Goal: Task Accomplishment & Management: Manage account settings

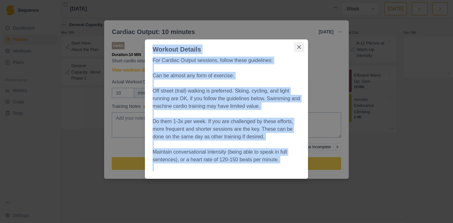
click at [302, 48] on button "Close" at bounding box center [299, 47] width 10 height 10
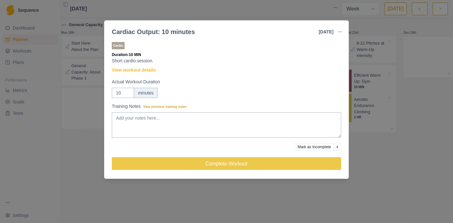
click at [381, 95] on div "Cardiac Output: 10 minutes [DATE] Link To Goal View Workout Metrics Edit Origin…" at bounding box center [226, 111] width 453 height 223
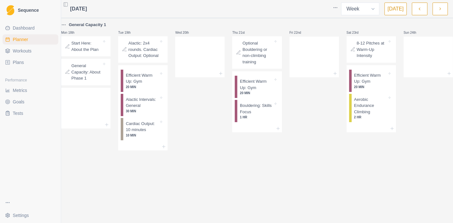
click at [252, 54] on p "Optional Bouldering or non-climbing training" at bounding box center [257, 52] width 30 height 25
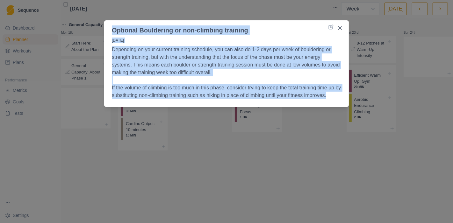
drag, startPoint x: 111, startPoint y: 27, endPoint x: 290, endPoint y: 85, distance: 188.4
click at [340, 105] on section "Optional Bouldering or non-climbing training [DATE] Depending on your current t…" at bounding box center [226, 63] width 245 height 87
copy section "Optional Bouldering or non-climbing training [DATE] Depending on your current t…"
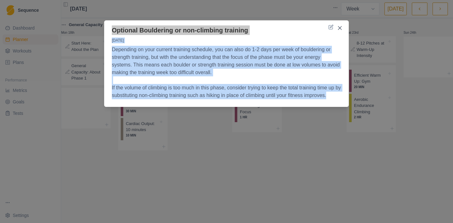
click at [246, 140] on div "Optional Bouldering or non-climbing training [DATE] Depending on your current t…" at bounding box center [226, 111] width 453 height 223
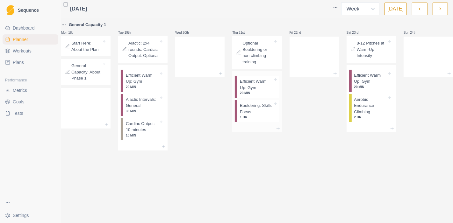
click at [258, 91] on p "Efficient Warm Up: Gym" at bounding box center [256, 84] width 33 height 12
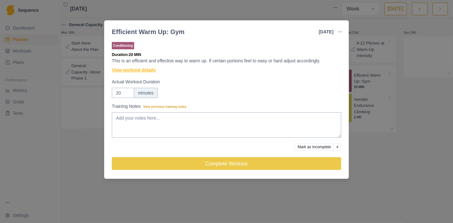
click at [150, 73] on link "View workout details" at bounding box center [134, 70] width 44 height 7
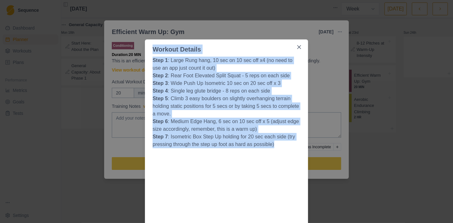
drag, startPoint x: 272, startPoint y: 144, endPoint x: 140, endPoint y: 50, distance: 162.1
click at [140, 50] on div "Workout Details Step 1 : Large Rung hang, 10 sec on 10 sec off x4 (no need to u…" at bounding box center [226, 111] width 453 height 223
copy section "Workout Details Step 1 : Large Rung hang, 10 sec on 10 sec off x4 (no need to u…"
click at [324, 106] on div "Workout Details Step 1 : Large Rung hang, 10 sec on 10 sec off x4 (no need to u…" at bounding box center [226, 111] width 453 height 223
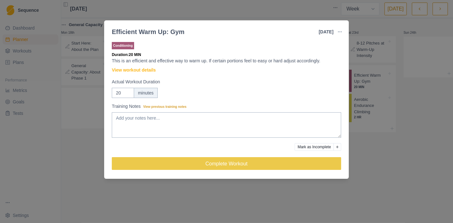
click at [376, 122] on div "Efficient Warm Up: Gym [DATE] Link To Goal View Workout Metrics Edit Original W…" at bounding box center [226, 111] width 453 height 223
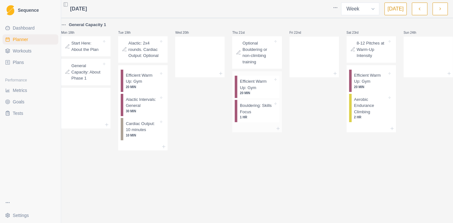
click at [248, 116] on p "1 HR" at bounding box center [256, 117] width 33 height 5
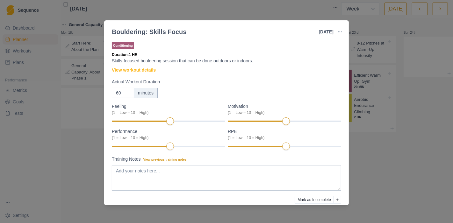
click at [143, 70] on link "View workout details" at bounding box center [134, 70] width 44 height 7
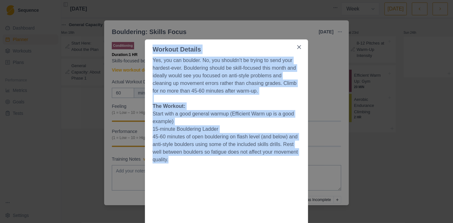
drag, startPoint x: 150, startPoint y: 50, endPoint x: 293, endPoint y: 159, distance: 179.8
copy section "Workout Details Yes, you can boulder. No, you shouldn’t be trying to send your …"
click at [369, 128] on div "Workout Details Yes, you can boulder. No, you shouldn’t be trying to send your …" at bounding box center [226, 111] width 453 height 223
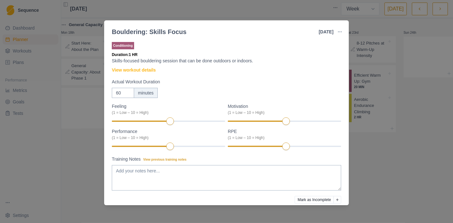
click at [368, 128] on div "Bouldering: Skills Focus [DATE] Link To Goal View Workout Metrics Edit Original…" at bounding box center [226, 111] width 453 height 223
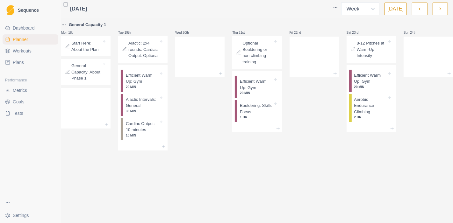
click at [367, 56] on p "8-12 Pitches at Warm-Up Intensity" at bounding box center [372, 49] width 30 height 19
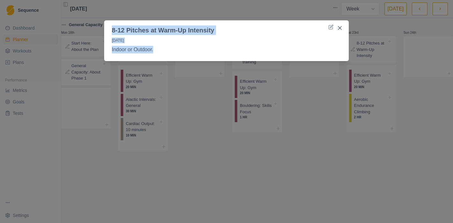
drag, startPoint x: 140, startPoint y: 45, endPoint x: 110, endPoint y: 21, distance: 39.0
click at [110, 21] on section "8-12 Pitches at Warm-Up Intensity [DATE] Indoor or Outdoor." at bounding box center [226, 40] width 245 height 41
copy section "8-12 Pitches at Warm-Up Intensity [DATE] Indoor or Outdoor."
click at [340, 25] on button "Close" at bounding box center [340, 28] width 10 height 10
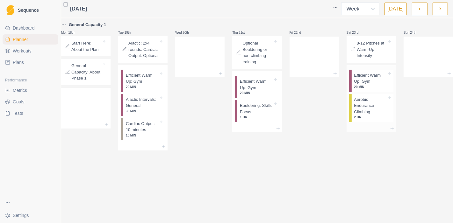
click at [355, 111] on p "Aerobic Endurance Climbing" at bounding box center [370, 105] width 33 height 19
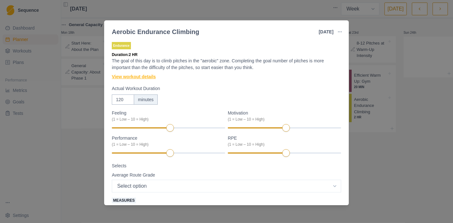
click at [139, 79] on link "View workout details" at bounding box center [134, 77] width 44 height 7
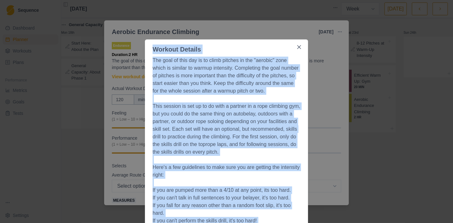
drag, startPoint x: 231, startPoint y: 185, endPoint x: 146, endPoint y: 46, distance: 162.9
copy section "Workout Details The goal of this day is to climb pitches in the "aerobic" zone …"
click at [297, 47] on icon "Close" at bounding box center [299, 47] width 4 height 4
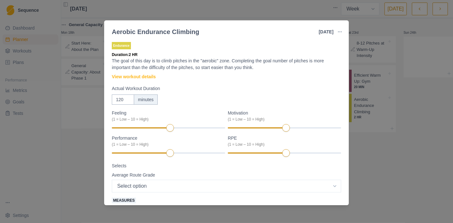
click at [433, 165] on div "Aerobic Endurance Climbing [DATE] Link To Goal View Workout Metrics Edit Origin…" at bounding box center [226, 111] width 453 height 223
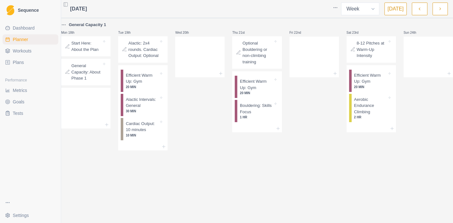
click at [439, 9] on icon "button" at bounding box center [440, 9] width 4 height 6
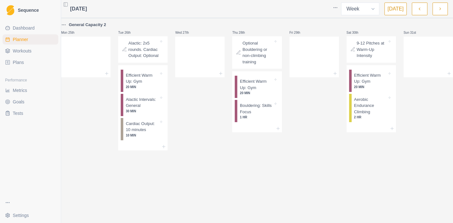
click at [443, 7] on button "button" at bounding box center [439, 9] width 15 height 13
click at [435, 7] on button "button" at bounding box center [439, 9] width 15 height 13
click at [19, 46] on link "Workouts" at bounding box center [31, 51] width 56 height 10
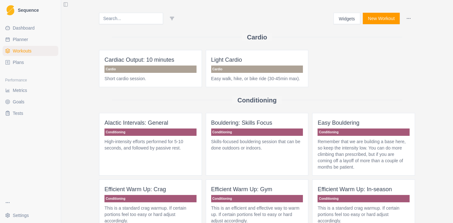
click at [30, 64] on link "Plans" at bounding box center [31, 62] width 56 height 10
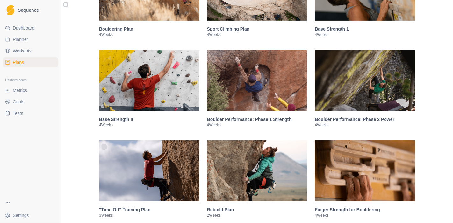
scroll to position [318, 0]
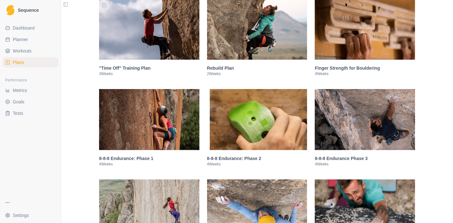
click at [245, 138] on img at bounding box center [257, 119] width 100 height 61
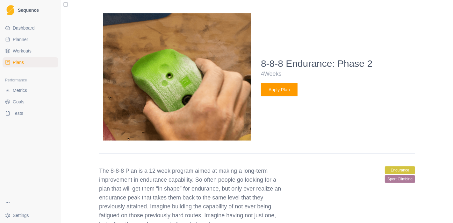
scroll to position [498, 0]
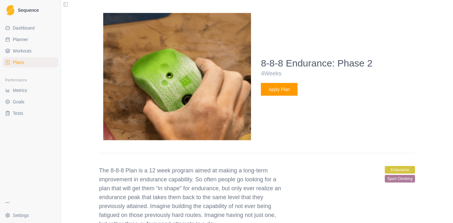
click at [282, 90] on button "Apply Plan" at bounding box center [279, 89] width 37 height 13
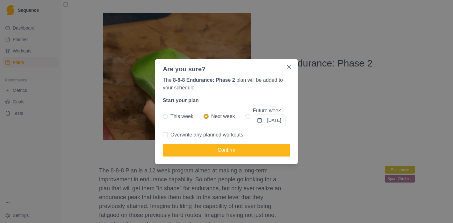
click at [176, 135] on span "Overwrite any planned workouts" at bounding box center [206, 135] width 73 height 8
click at [163, 135] on input "Overwrite any planned workouts" at bounding box center [162, 135] width 0 height 0
checkbox input "true"
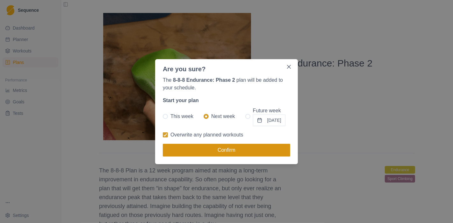
click at [199, 148] on button "Confirm" at bounding box center [226, 150] width 127 height 13
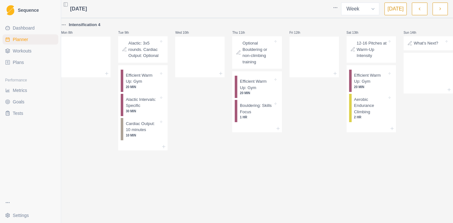
click at [424, 13] on button "button" at bounding box center [419, 9] width 15 height 13
click at [424, 10] on button "button" at bounding box center [419, 9] width 15 height 13
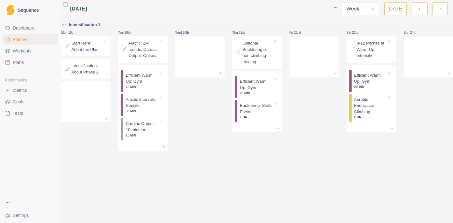
click at [27, 61] on link "Plans" at bounding box center [31, 62] width 56 height 10
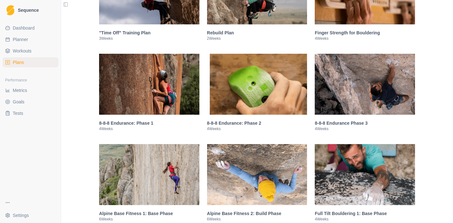
scroll to position [389, 0]
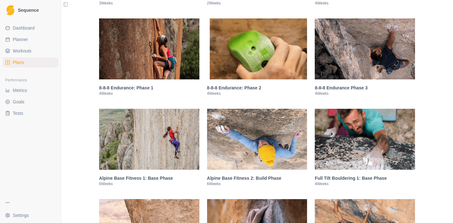
click at [269, 43] on img at bounding box center [257, 48] width 100 height 61
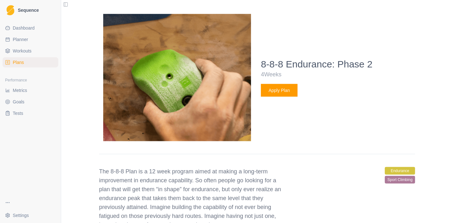
scroll to position [498, 0]
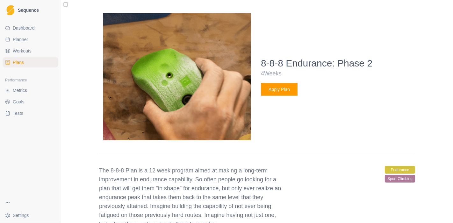
click at [281, 91] on button "Apply Plan" at bounding box center [279, 89] width 37 height 13
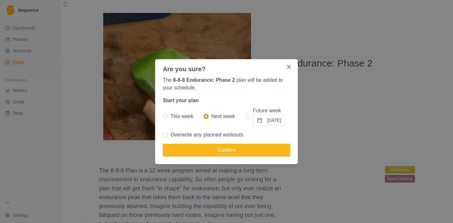
click at [165, 136] on span at bounding box center [165, 134] width 5 height 5
click at [163, 135] on input "Overwrite any planned workouts" at bounding box center [162, 135] width 0 height 0
checkbox input "true"
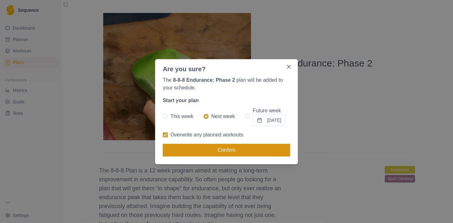
click at [176, 146] on button "Confirm" at bounding box center [226, 150] width 127 height 13
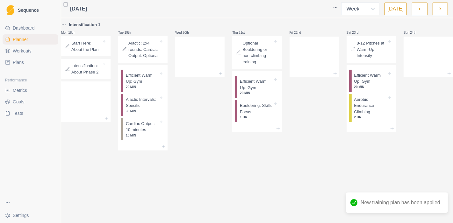
click at [423, 6] on button "button" at bounding box center [419, 9] width 15 height 13
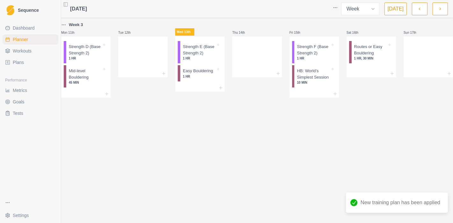
click at [442, 7] on icon "button" at bounding box center [440, 9] width 4 height 6
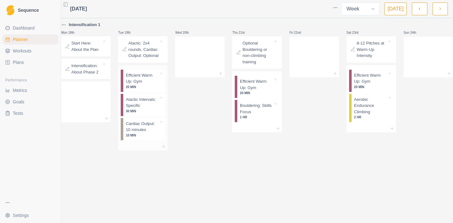
click at [147, 109] on p "Alactic Intervals: Specific" at bounding box center [142, 102] width 33 height 12
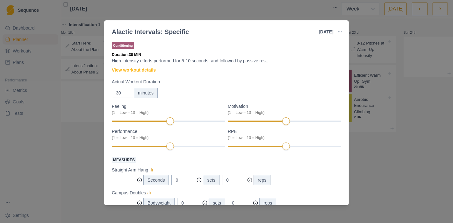
click at [139, 68] on link "View workout details" at bounding box center [134, 70] width 44 height 7
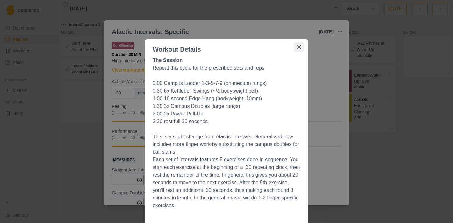
click at [299, 47] on button "Close" at bounding box center [299, 47] width 10 height 10
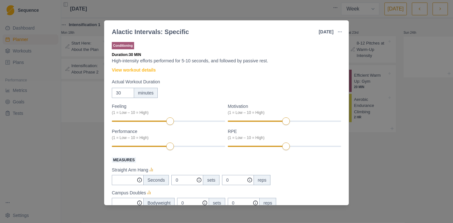
click at [393, 147] on div "Alactic Intervals: Specific [DATE] Link To Goal View Workout Metrics Edit Origi…" at bounding box center [226, 111] width 453 height 223
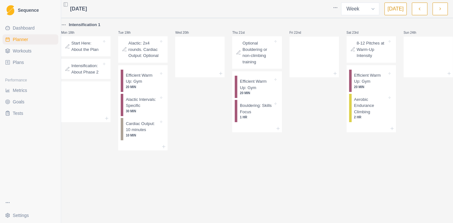
click at [440, 9] on icon "button" at bounding box center [440, 9] width 4 height 6
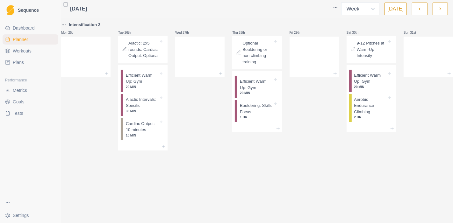
click at [440, 9] on icon "button" at bounding box center [440, 9] width 4 height 6
click at [422, 45] on p "What's Next?" at bounding box center [426, 43] width 25 height 6
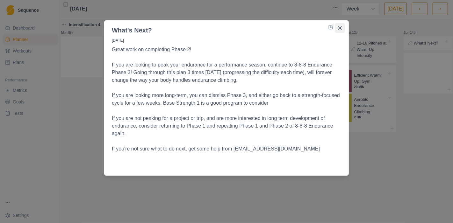
click at [339, 26] on icon "Close" at bounding box center [340, 28] width 4 height 4
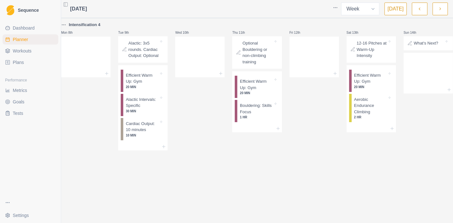
click at [439, 9] on icon "button" at bounding box center [440, 9] width 4 height 6
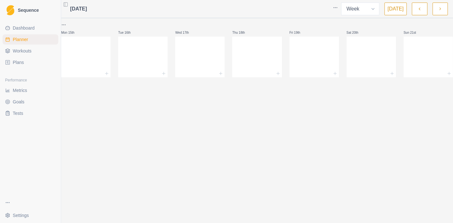
click at [417, 14] on button "button" at bounding box center [419, 9] width 15 height 13
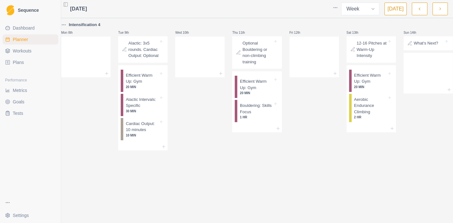
click at [417, 14] on button "button" at bounding box center [419, 9] width 15 height 13
click at [43, 52] on link "Workouts" at bounding box center [31, 51] width 56 height 10
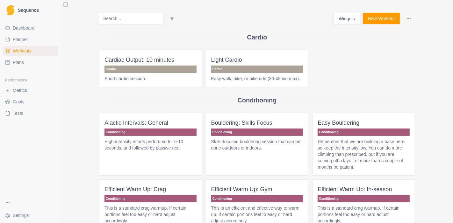
click at [16, 61] on span "Plans" at bounding box center [18, 62] width 11 height 6
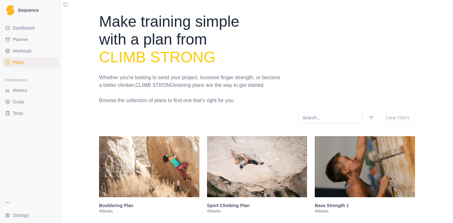
click at [24, 36] on span "Planner" at bounding box center [20, 39] width 15 height 6
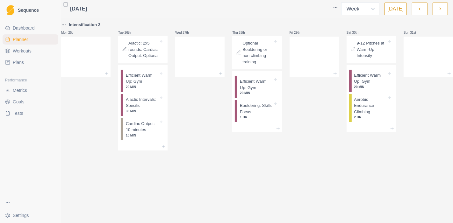
click at [36, 55] on link "Workouts" at bounding box center [31, 51] width 56 height 10
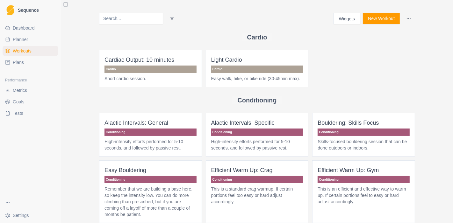
click at [21, 62] on span "Plans" at bounding box center [18, 62] width 11 height 6
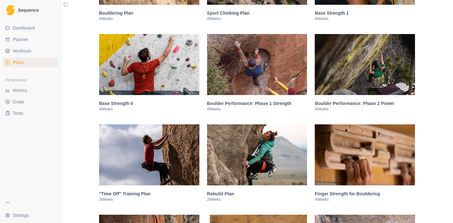
scroll to position [283, 0]
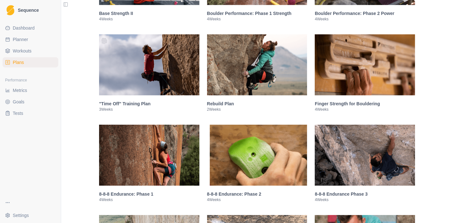
click at [246, 150] on img at bounding box center [257, 155] width 100 height 61
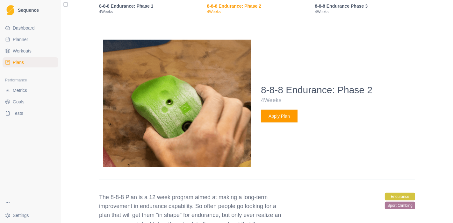
scroll to position [419, 0]
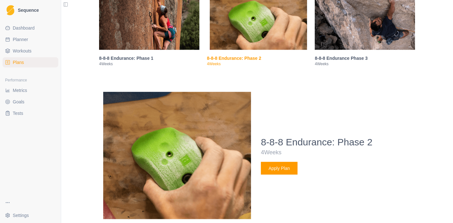
click at [139, 35] on img at bounding box center [149, 19] width 100 height 61
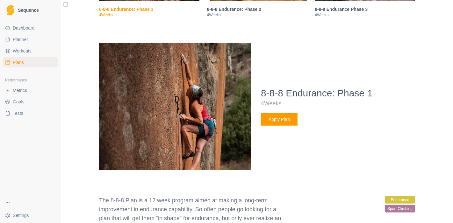
scroll to position [427, 0]
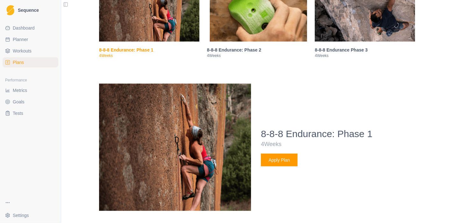
click at [265, 29] on img at bounding box center [257, 11] width 100 height 61
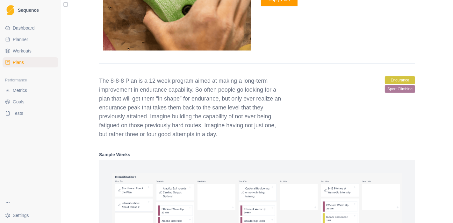
scroll to position [639, 0]
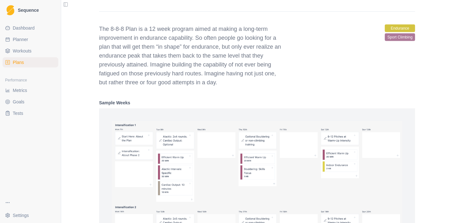
click at [12, 53] on link "Workouts" at bounding box center [31, 51] width 56 height 10
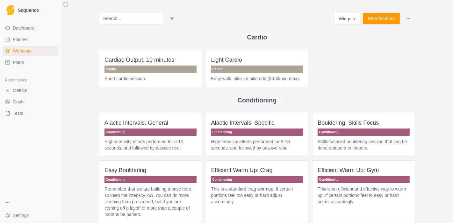
click at [20, 35] on link "Planner" at bounding box center [31, 39] width 56 height 10
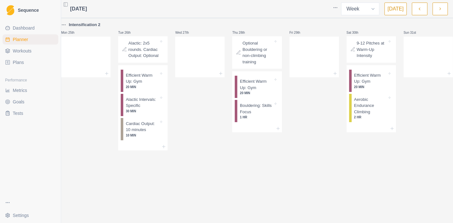
click at [423, 9] on button "button" at bounding box center [419, 9] width 15 height 13
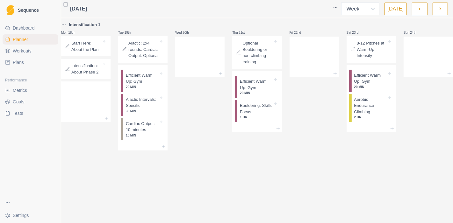
click at [85, 53] on div "Start Here: About the Plan" at bounding box center [86, 46] width 44 height 15
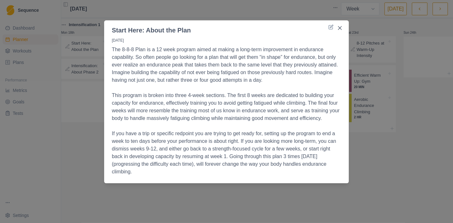
drag, startPoint x: 115, startPoint y: 29, endPoint x: 308, endPoint y: 194, distance: 253.9
click at [308, 194] on div "Start Here: About the Plan [DATE] The 8-8-8 Plan is a 12 week program aimed at …" at bounding box center [226, 111] width 453 height 223
click at [176, 65] on p "The 8-8-8 Plan is a 12 week program aimed at making a long-term improvement in …" at bounding box center [226, 65] width 229 height 38
click at [340, 28] on icon "Close" at bounding box center [340, 28] width 4 height 4
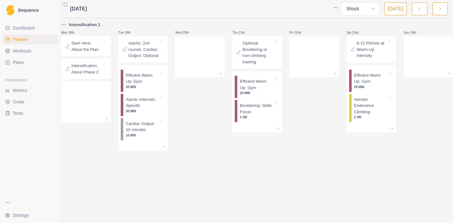
click at [80, 68] on p "Intensification: About Phase 2" at bounding box center [86, 69] width 30 height 12
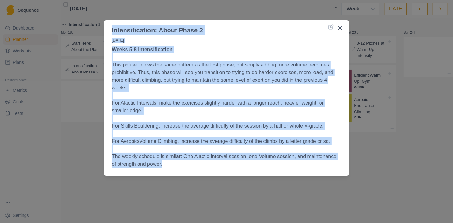
drag, startPoint x: 112, startPoint y: 31, endPoint x: 318, endPoint y: 176, distance: 252.6
click at [318, 176] on div "Intensification: About Phase 2 [DATE] Weeks 5-8 Intensification This phase foll…" at bounding box center [226, 111] width 453 height 223
copy section "Intensification: About Phase 2 [DATE] Weeks 5-8 Intensification This phase foll…"
click at [379, 129] on div "Intensification: About Phase 2 [DATE] Weeks 5-8 Intensification This phase foll…" at bounding box center [226, 111] width 453 height 223
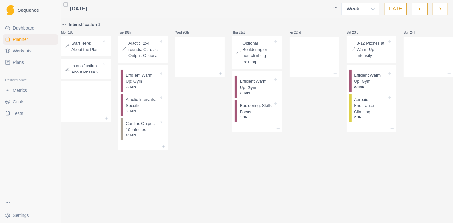
click at [138, 56] on p "Alactic: 2x4 rounds. Cardiac Output: Optional" at bounding box center [143, 49] width 30 height 19
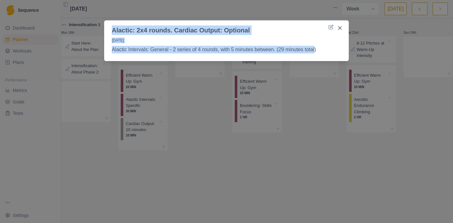
drag, startPoint x: 312, startPoint y: 50, endPoint x: 102, endPoint y: 18, distance: 212.2
click at [102, 18] on div "Alactic: 2x4 rounds. Cardiac Output: Optional [DATE] Alactic Intervals: General…" at bounding box center [226, 111] width 453 height 223
copy section "Alactic: 2x4 rounds. Cardiac Output: Optional [DATE] Alactic Intervals: General…"
click at [340, 27] on icon "Close" at bounding box center [340, 28] width 4 height 4
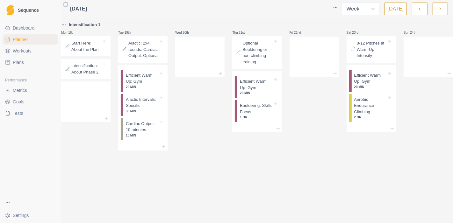
click at [440, 11] on icon "button" at bounding box center [440, 9] width 4 height 6
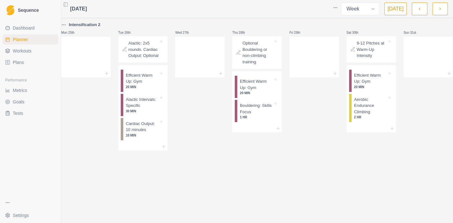
click at [438, 13] on button "button" at bounding box center [439, 9] width 15 height 13
click at [442, 12] on button "button" at bounding box center [439, 9] width 15 height 13
click at [418, 47] on div "What's Next?" at bounding box center [428, 43] width 44 height 9
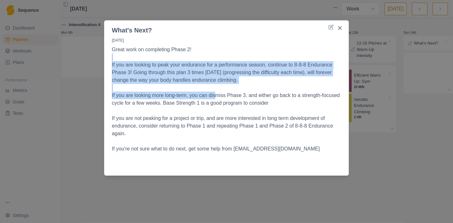
drag, startPoint x: 120, startPoint y: 60, endPoint x: 215, endPoint y: 92, distance: 100.7
click at [215, 92] on p "Great work on completing Phase 2! If you are looking to peak your endurance for…" at bounding box center [226, 107] width 229 height 122
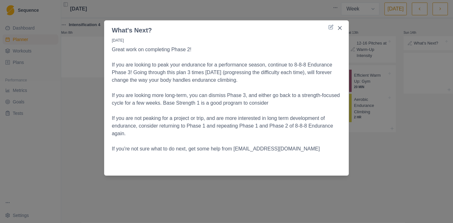
click at [90, 156] on div "What's Next? [DATE] Great work on completing Phase 2! If you are looking to pea…" at bounding box center [226, 111] width 453 height 223
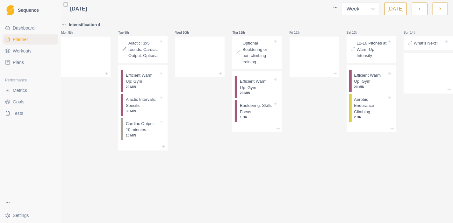
click at [406, 48] on div "What's Next?" at bounding box center [428, 43] width 44 height 9
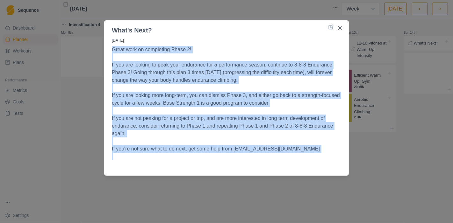
drag, startPoint x: 302, startPoint y: 156, endPoint x: 110, endPoint y: 48, distance: 220.4
click at [110, 48] on div "[DATE] Great work on completing Phase 2! If you are looking to peak your endura…" at bounding box center [226, 104] width 245 height 138
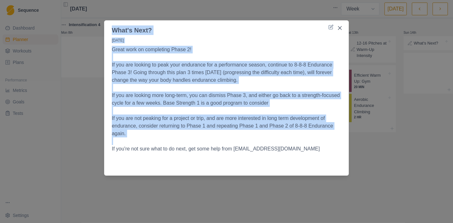
drag, startPoint x: 113, startPoint y: 30, endPoint x: 246, endPoint y: 136, distance: 170.6
click at [245, 137] on section "What's Next? [DATE] Great work on completing Phase 2! If you are looking to pea…" at bounding box center [226, 97] width 245 height 155
copy section "What's Next? [DATE] Great work on completing Phase 2! If you are looking to pea…"
click at [341, 29] on icon "Close" at bounding box center [340, 28] width 4 height 4
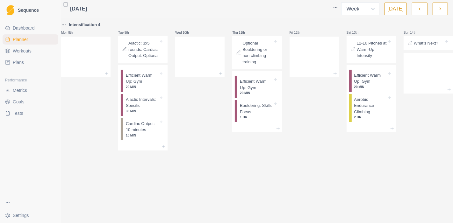
click at [269, 52] on p "Optional Bouldering or non-climbing training" at bounding box center [257, 52] width 30 height 25
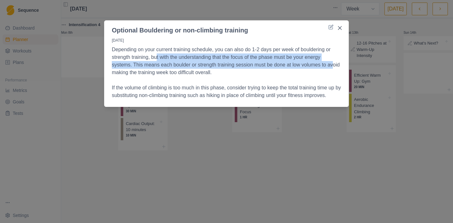
drag, startPoint x: 157, startPoint y: 57, endPoint x: 337, endPoint y: 60, distance: 179.6
click at [337, 60] on p "Depending on your current training schedule, you can also do 1-2 days per week …" at bounding box center [226, 61] width 229 height 31
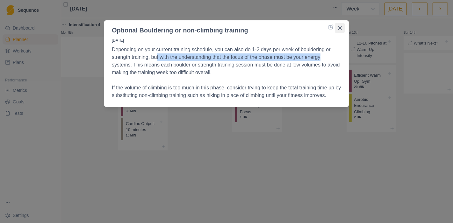
click at [341, 30] on icon "Close" at bounding box center [340, 28] width 4 height 4
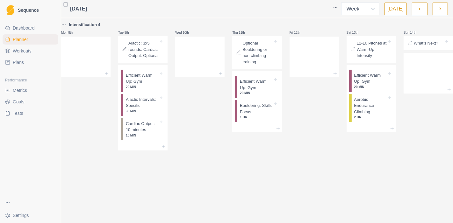
click at [372, 57] on p "12-16 Pitches at Warm-Up Intensity" at bounding box center [372, 49] width 30 height 19
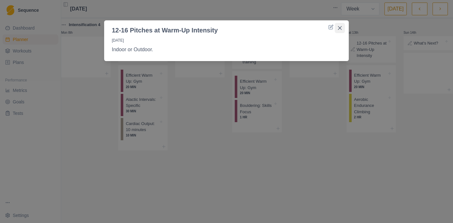
click at [342, 27] on button "Close" at bounding box center [340, 28] width 10 height 10
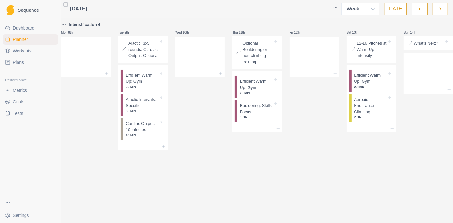
click at [21, 61] on span "Plans" at bounding box center [18, 62] width 11 height 6
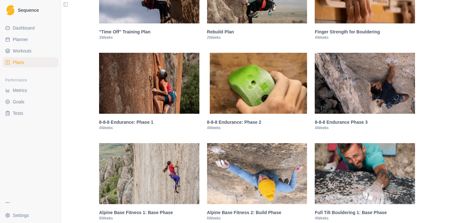
scroll to position [424, 0]
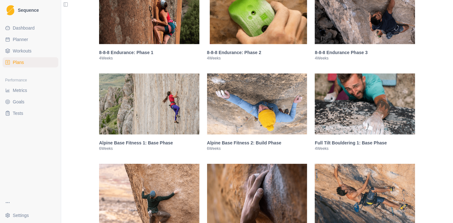
click at [375, 32] on img at bounding box center [365, 13] width 100 height 61
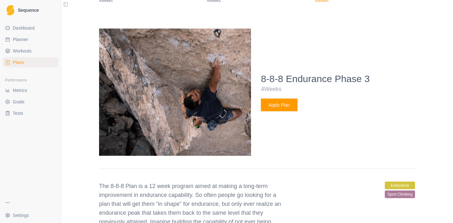
scroll to position [498, 0]
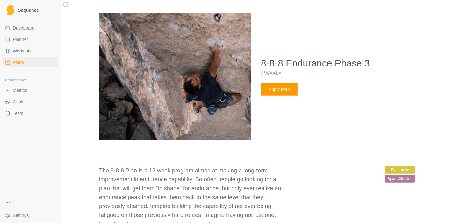
click at [281, 89] on button "Apply Plan" at bounding box center [279, 89] width 37 height 13
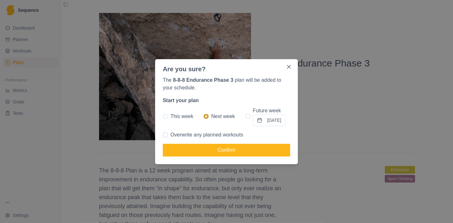
click at [169, 136] on label "Overwrite any planned workouts" at bounding box center [203, 135] width 81 height 8
click at [163, 135] on input "Overwrite any planned workouts" at bounding box center [162, 135] width 0 height 0
checkbox input "true"
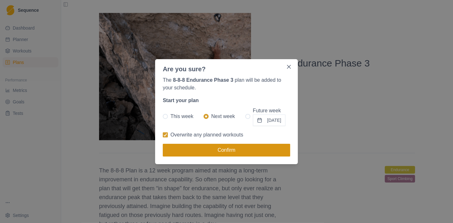
click at [179, 156] on button "Confirm" at bounding box center [226, 150] width 127 height 13
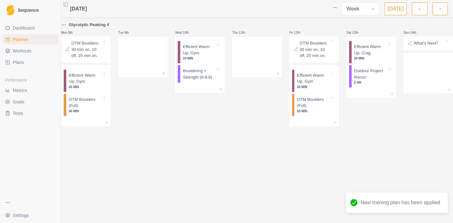
click at [423, 11] on button "button" at bounding box center [419, 9] width 15 height 13
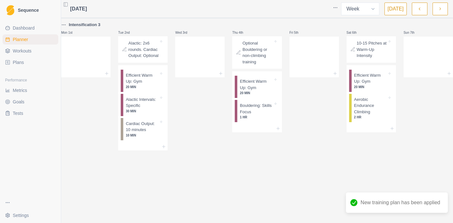
click at [423, 11] on button "button" at bounding box center [419, 9] width 15 height 13
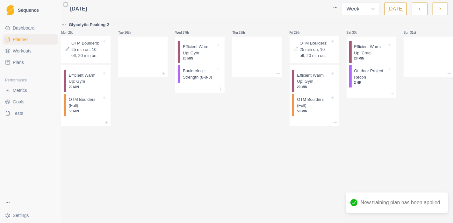
click at [423, 11] on button "button" at bounding box center [419, 9] width 15 height 13
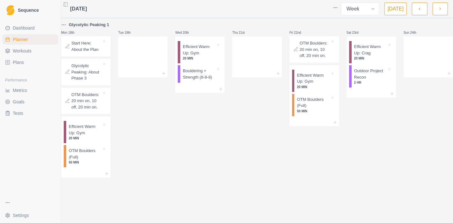
click at [426, 10] on button "button" at bounding box center [419, 9] width 15 height 13
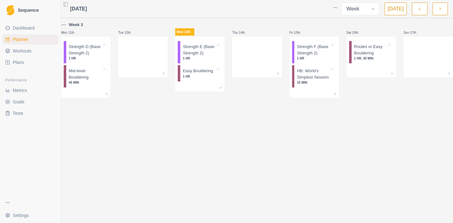
click at [438, 11] on icon "button" at bounding box center [440, 9] width 4 height 6
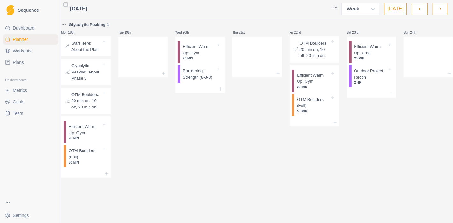
click at [100, 53] on p "Start Here: About the Plan" at bounding box center [86, 46] width 30 height 12
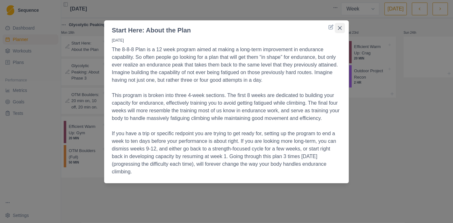
click at [339, 29] on icon "Close" at bounding box center [340, 28] width 4 height 4
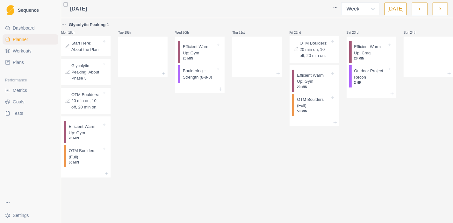
click at [85, 76] on p "Glycolytic Peaking: About Phase 3" at bounding box center [86, 72] width 30 height 19
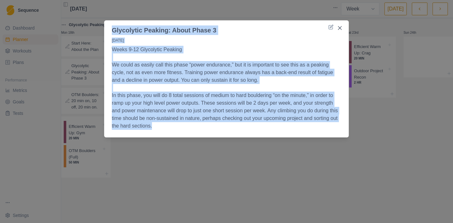
drag, startPoint x: 113, startPoint y: 30, endPoint x: 357, endPoint y: 128, distance: 263.4
click at [357, 128] on div "Glycolytic Peaking: About Phase 3 [DATE] Weeks 9-12 Glycolytic Peaking We could…" at bounding box center [226, 111] width 453 height 223
copy section "Glycolytic Peaking: About Phase 3 [DATE] Weeks 9-12 Glycolytic Peaking We could…"
click at [339, 28] on icon "Close" at bounding box center [340, 28] width 4 height 4
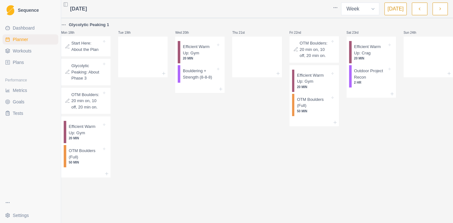
click at [94, 106] on p "OTM Boulders: 20 min on, 10 off, 20 min on." at bounding box center [86, 101] width 30 height 19
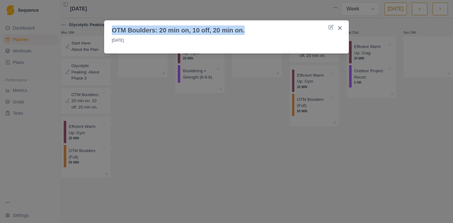
drag, startPoint x: 266, startPoint y: 32, endPoint x: 94, endPoint y: 30, distance: 172.0
click at [94, 30] on div "OTM Boulders: 20 min on, 10 off, 20 min on. [DATE]" at bounding box center [226, 111] width 453 height 223
copy header "OTM Boulders: 20 min on, 10 off, 20 min on."
click at [340, 30] on button "Close" at bounding box center [340, 28] width 10 height 10
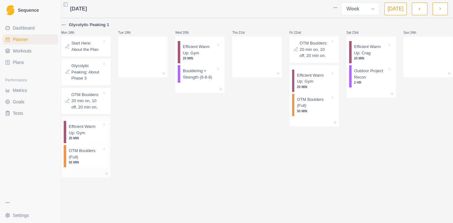
click at [86, 140] on p "20 MIN" at bounding box center [85, 138] width 33 height 5
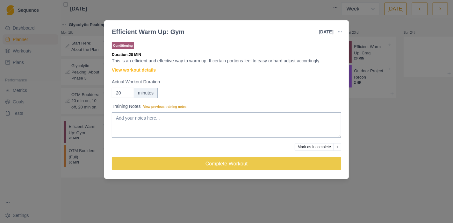
click at [141, 70] on link "View workout details" at bounding box center [134, 70] width 44 height 7
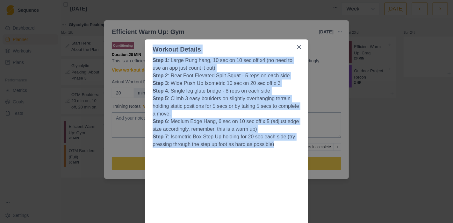
drag, startPoint x: 274, startPoint y: 143, endPoint x: 142, endPoint y: 51, distance: 160.9
click at [132, 147] on div "Workout Details Step 1 : Large Rung hang, 10 sec on 10 sec off x4 (no need to u…" at bounding box center [226, 111] width 453 height 223
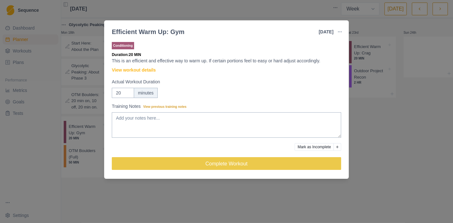
click at [83, 164] on div "Efficient Warm Up: Gym [DATE] Link To Goal View Workout Metrics Edit Original W…" at bounding box center [226, 111] width 453 height 223
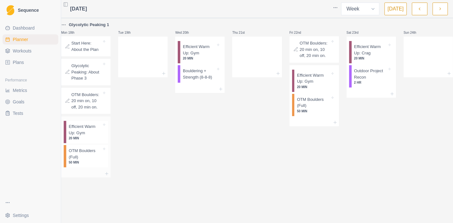
click at [79, 155] on p "OTM Boulders (Full)" at bounding box center [85, 154] width 33 height 12
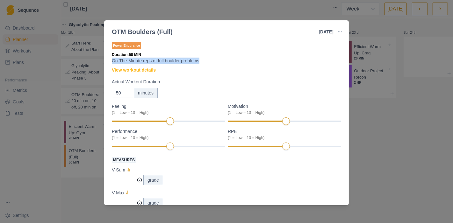
drag, startPoint x: 203, startPoint y: 61, endPoint x: 105, endPoint y: 60, distance: 98.1
click at [105, 60] on div "Power Endurance Duration: 50 MIN On-The-Minute reps of full boulder problems Vi…" at bounding box center [226, 121] width 245 height 167
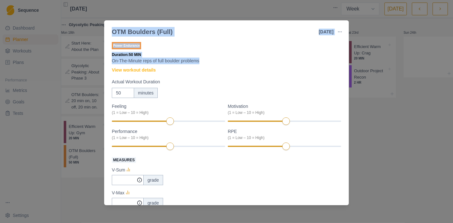
drag, startPoint x: 111, startPoint y: 32, endPoint x: 204, endPoint y: 61, distance: 97.5
click at [204, 61] on section "OTM Boulders (Full) [DATE] Link To Goal View Workout Metrics Edit Original Work…" at bounding box center [226, 112] width 245 height 185
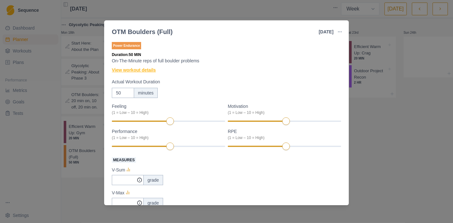
click at [125, 68] on link "View workout details" at bounding box center [134, 70] width 44 height 7
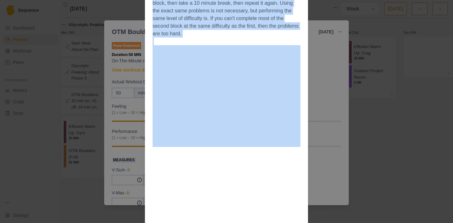
scroll to position [173, 0]
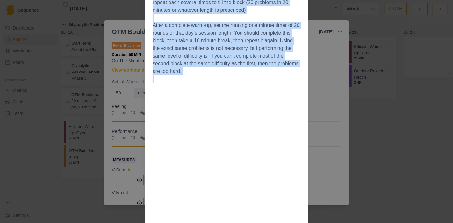
drag, startPoint x: 150, startPoint y: 51, endPoint x: 292, endPoint y: 76, distance: 144.2
click at [292, 76] on section "Workout Details The Session Warmup boulder ladder 10 minutes up to flash grade …" at bounding box center [226, 84] width 163 height 435
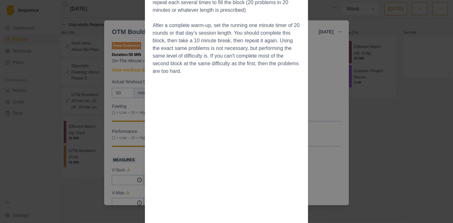
click at [364, 106] on div "Workout Details The Session Warmup boulder ladder 10 minutes up to flash grade …" at bounding box center [226, 111] width 453 height 223
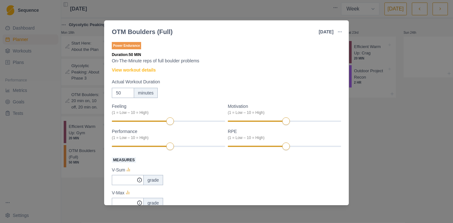
click at [381, 110] on div "OTM Boulders (Full) [DATE] Link To Goal View Workout Metrics Edit Original Work…" at bounding box center [226, 111] width 453 height 223
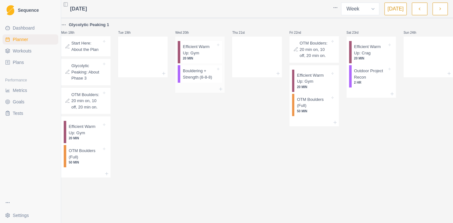
click at [203, 57] on p "20 MIN" at bounding box center [199, 58] width 33 height 5
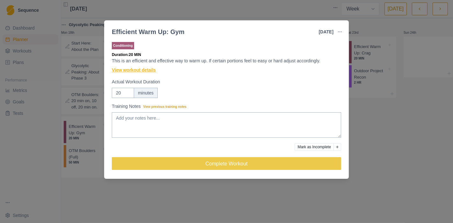
click at [150, 72] on link "View workout details" at bounding box center [134, 70] width 44 height 7
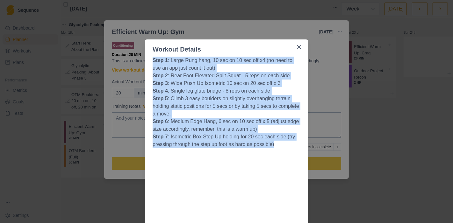
drag, startPoint x: 271, startPoint y: 145, endPoint x: 131, endPoint y: 61, distance: 163.4
click at [131, 61] on div "Workout Details Step 1 : Large Rung hang, 10 sec on 10 sec off x4 (no need to u…" at bounding box center [226, 111] width 453 height 223
click at [324, 78] on div "Workout Details Step 1 : Large Rung hang, 10 sec on 10 sec off x4 (no need to u…" at bounding box center [226, 111] width 453 height 223
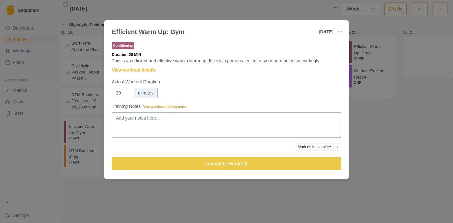
click at [387, 108] on div "Efficient Warm Up: Gym [DATE] Link To Goal View Workout Metrics Edit Original W…" at bounding box center [226, 111] width 453 height 223
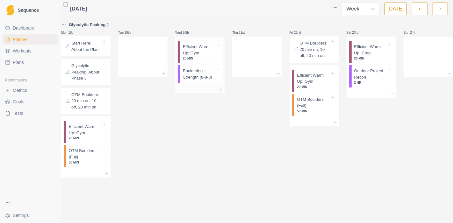
click at [203, 74] on p "Bouldering + Strength (8-8-8)" at bounding box center [199, 74] width 33 height 12
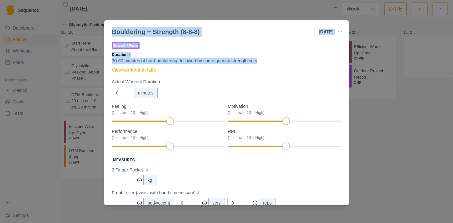
drag, startPoint x: 258, startPoint y: 61, endPoint x: 100, endPoint y: 32, distance: 160.0
click at [100, 32] on div "Bouldering + Strength (8-8-8) [DATE] Link To Goal View Workout Metrics Edit Ori…" at bounding box center [226, 111] width 453 height 223
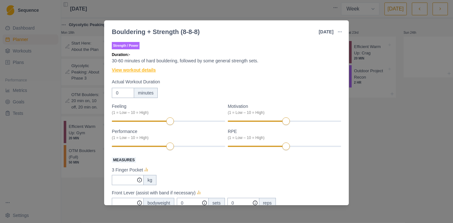
click at [132, 73] on link "View workout details" at bounding box center [134, 70] width 44 height 7
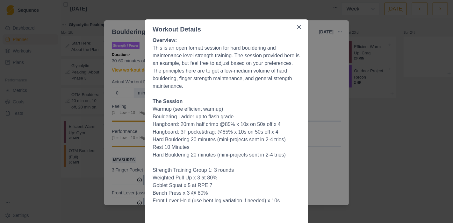
scroll to position [35, 0]
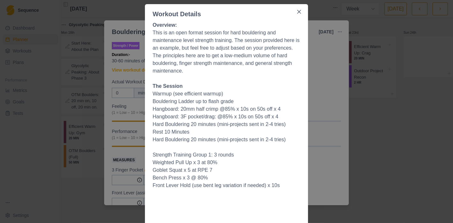
drag, startPoint x: 150, startPoint y: 50, endPoint x: 289, endPoint y: 183, distance: 193.0
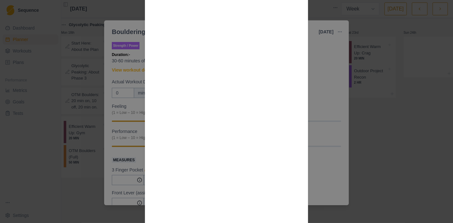
scroll to position [622, 0]
click at [327, 160] on div "Workout Details Overview: This is an open format session for hard bouldering an…" at bounding box center [226, 111] width 453 height 223
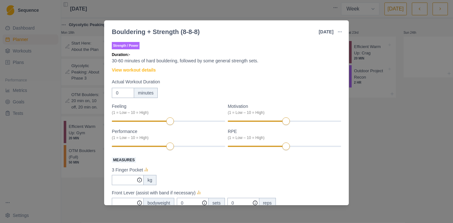
click at [375, 158] on div "Bouldering + Strength (8-8-8) [DATE] Link To Goal View Workout Metrics Edit Ori…" at bounding box center [226, 111] width 453 height 223
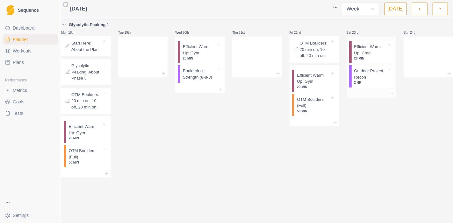
click at [363, 79] on p "Outdoor Project Recon" at bounding box center [370, 74] width 33 height 12
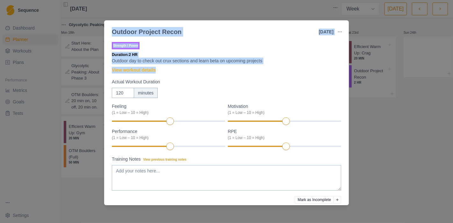
drag, startPoint x: 115, startPoint y: 35, endPoint x: 258, endPoint y: 68, distance: 146.4
click at [258, 68] on section "Outdoor Project Recon [DATE] Link To Goal View Workout Metrics Edit Original Wo…" at bounding box center [226, 112] width 245 height 185
click at [140, 68] on link "View workout details" at bounding box center [134, 70] width 44 height 7
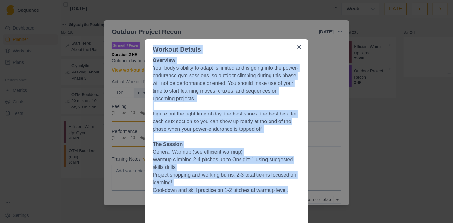
drag, startPoint x: 152, startPoint y: 48, endPoint x: 303, endPoint y: 191, distance: 208.4
click at [338, 111] on div "Workout Details Overview Your body's ability to adapt is limited and is going i…" at bounding box center [226, 111] width 453 height 223
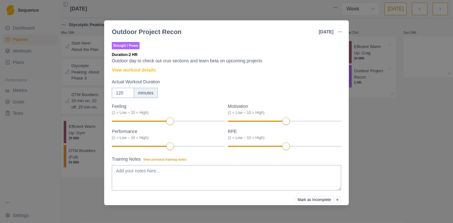
click at [385, 124] on div "Outdoor Project Recon [DATE] Link To Goal View Workout Metrics Edit Original Wo…" at bounding box center [226, 111] width 453 height 223
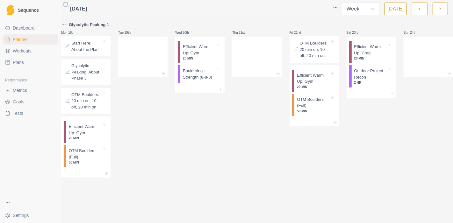
click at [438, 6] on icon "button" at bounding box center [440, 9] width 4 height 6
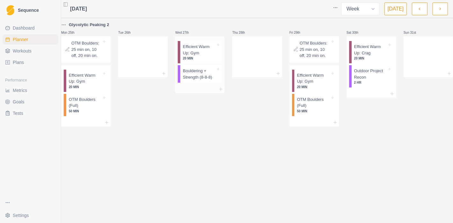
click at [194, 80] on p "Bouldering + Strength (8-8-8)" at bounding box center [199, 74] width 33 height 12
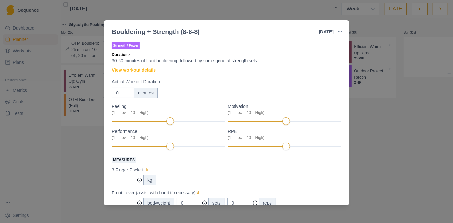
click at [145, 71] on link "View workout details" at bounding box center [134, 70] width 44 height 7
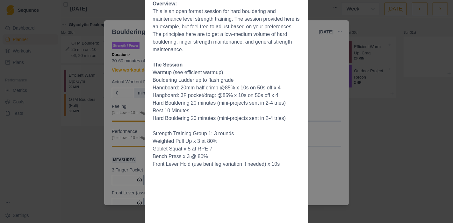
scroll to position [35, 0]
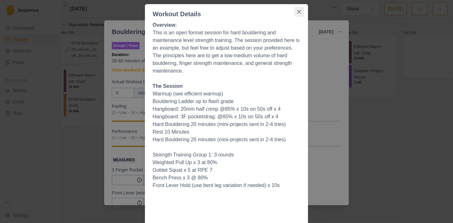
click at [297, 14] on button "Close" at bounding box center [299, 12] width 10 height 10
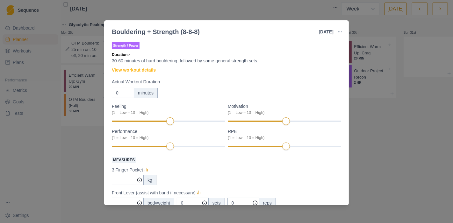
click at [405, 194] on div "Bouldering + Strength (8-8-8) [DATE] Link To Goal View Workout Metrics Edit Ori…" at bounding box center [226, 111] width 453 height 223
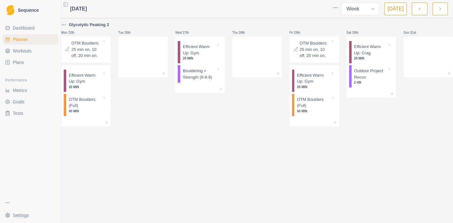
click at [418, 10] on icon "button" at bounding box center [419, 9] width 4 height 6
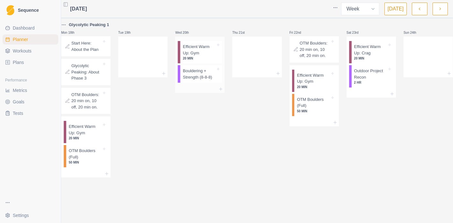
click at [203, 70] on p "Bouldering + Strength (8-8-8)" at bounding box center [199, 74] width 33 height 12
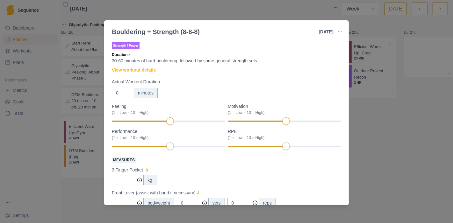
click at [127, 70] on link "View workout details" at bounding box center [134, 70] width 44 height 7
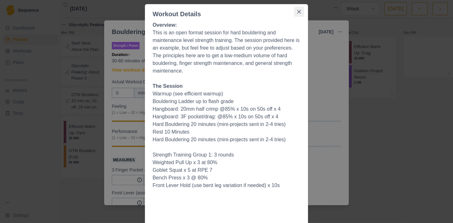
click at [297, 13] on icon "Close" at bounding box center [299, 12] width 4 height 4
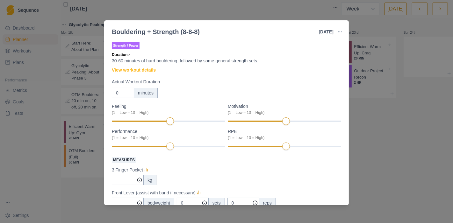
click at [405, 142] on div "Bouldering + Strength (8-8-8) [DATE] Link To Goal View Workout Metrics Edit Ori…" at bounding box center [226, 111] width 453 height 223
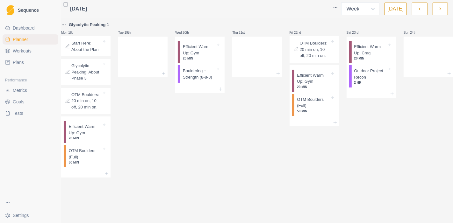
click at [438, 7] on button "button" at bounding box center [439, 9] width 15 height 13
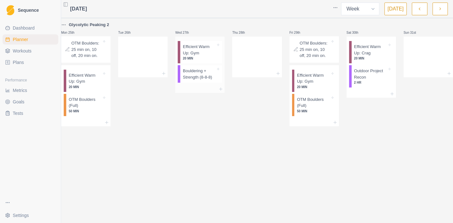
click at [200, 76] on p "Bouldering + Strength (8-8-8)" at bounding box center [199, 74] width 33 height 12
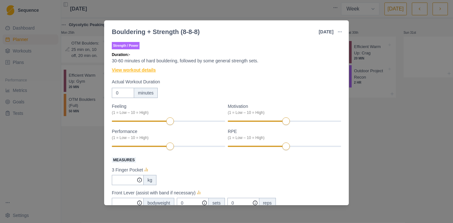
click at [137, 71] on link "View workout details" at bounding box center [134, 70] width 44 height 7
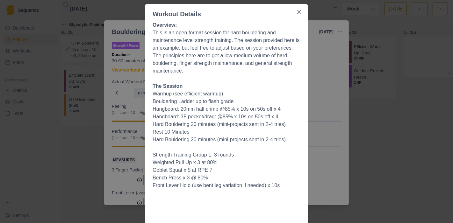
click at [416, 168] on div "Workout Details Overview: This is an open format session for hard bouldering an…" at bounding box center [226, 111] width 453 height 223
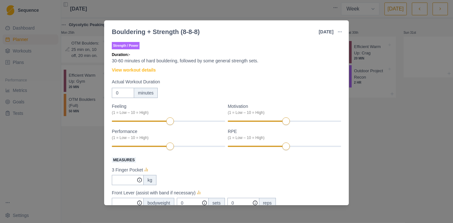
click at [405, 156] on div "Bouldering + Strength (8-8-8) [DATE] Link To Goal View Workout Metrics Edit Ori…" at bounding box center [226, 111] width 453 height 223
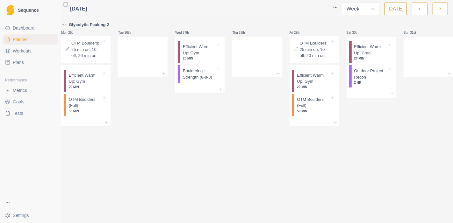
click at [441, 13] on button "button" at bounding box center [439, 9] width 15 height 13
click at [441, 10] on icon "button" at bounding box center [440, 9] width 4 height 6
click at [418, 42] on p "What's Next?" at bounding box center [426, 43] width 25 height 6
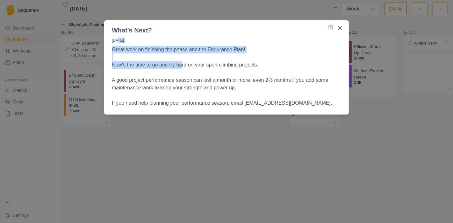
drag, startPoint x: 117, startPoint y: 39, endPoint x: 182, endPoint y: 67, distance: 70.3
click at [182, 67] on div "[DATE] Great work on finishing the phase and the Endurance Plan! Now's the time…" at bounding box center [226, 73] width 245 height 77
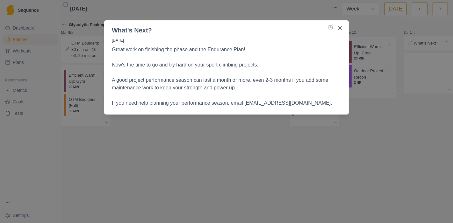
click at [178, 80] on p "A good project performance season can last a month or more, even 2-3 months if …" at bounding box center [226, 83] width 229 height 15
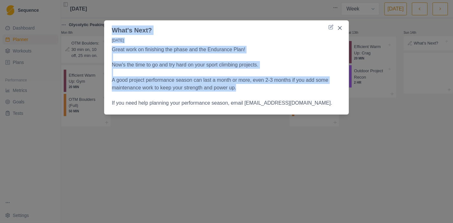
drag, startPoint x: 111, startPoint y: 28, endPoint x: 256, endPoint y: 90, distance: 158.1
click at [256, 90] on section "What's Next? [DATE] Great work on finishing the phase and the Endurance Plan! N…" at bounding box center [226, 67] width 245 height 94
click at [337, 29] on button "Close" at bounding box center [340, 28] width 10 height 10
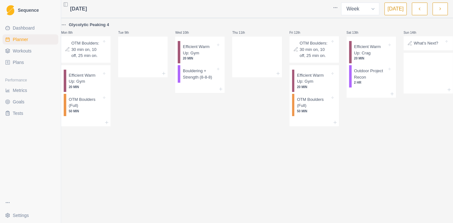
click at [20, 49] on span "Workouts" at bounding box center [22, 51] width 19 height 6
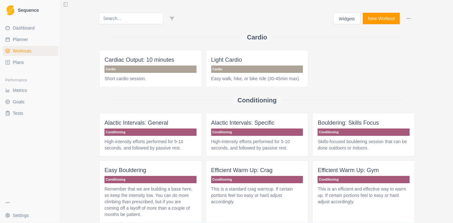
click at [16, 61] on span "Plans" at bounding box center [18, 62] width 11 height 6
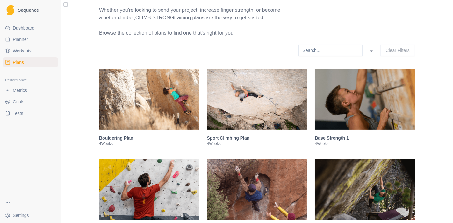
scroll to position [106, 0]
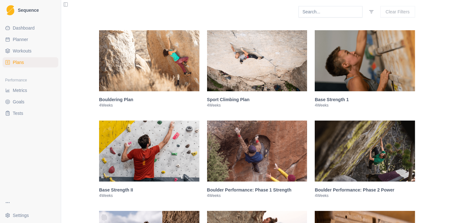
click at [122, 169] on img at bounding box center [149, 151] width 100 height 61
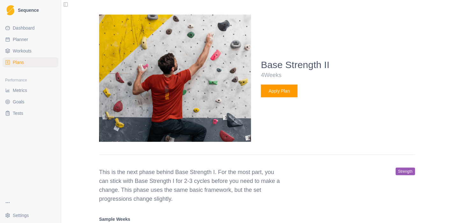
scroll to position [317, 0]
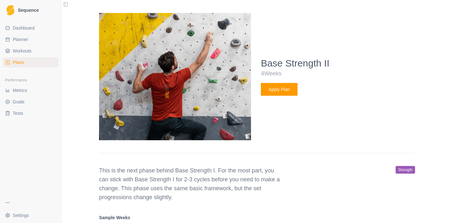
click at [279, 90] on button "Apply Plan" at bounding box center [279, 89] width 37 height 13
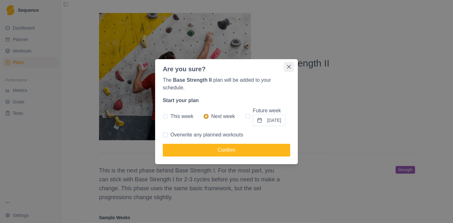
click at [286, 66] on button "Close" at bounding box center [289, 67] width 10 height 10
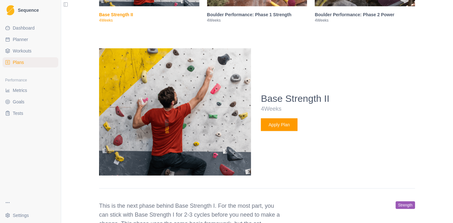
scroll to position [388, 0]
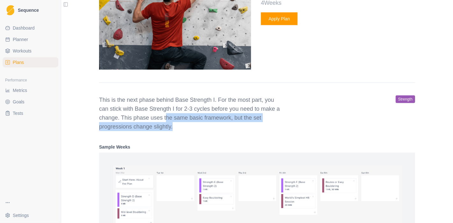
drag, startPoint x: 162, startPoint y: 121, endPoint x: 270, endPoint y: 122, distance: 108.3
click at [270, 122] on p "This is the next phase behind Base Strength I. For the most part, you can stick…" at bounding box center [190, 114] width 183 height 36
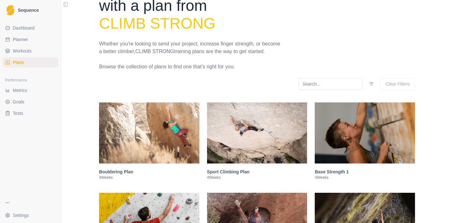
click at [351, 136] on img at bounding box center [365, 133] width 100 height 61
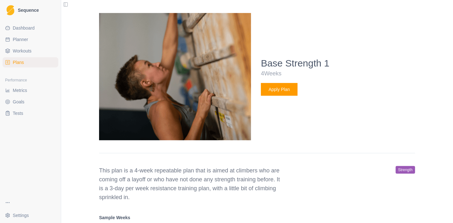
scroll to position [340, 0]
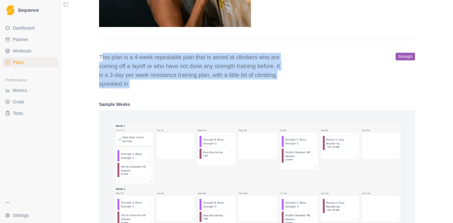
drag, startPoint x: 275, startPoint y: 85, endPoint x: 99, endPoint y: 61, distance: 178.0
click at [99, 61] on p "This plan is a 4-week repeatable plan that is aimed at climbers who are coming …" at bounding box center [190, 71] width 183 height 36
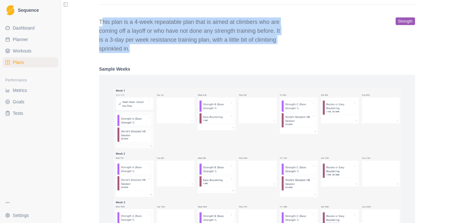
scroll to position [410, 0]
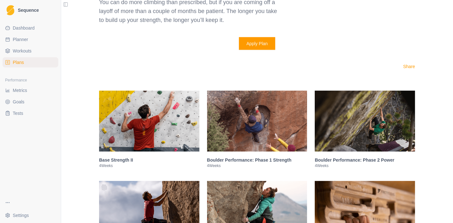
click at [152, 113] on img at bounding box center [149, 121] width 100 height 61
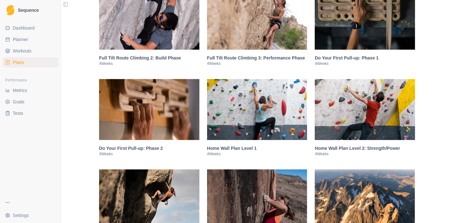
scroll to position [1297, 0]
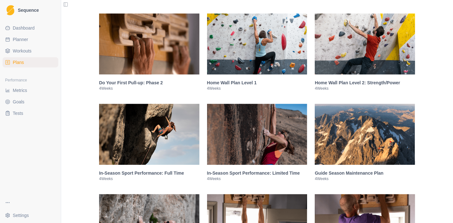
click at [222, 152] on img at bounding box center [257, 134] width 100 height 61
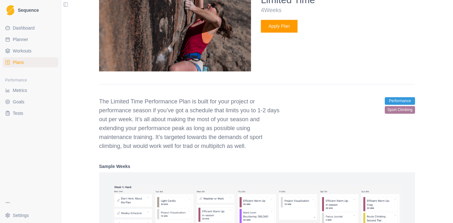
scroll to position [1021, 0]
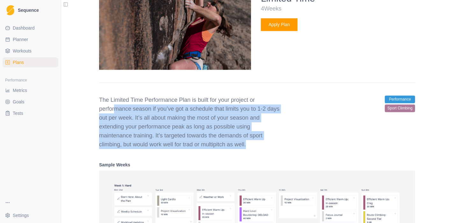
drag, startPoint x: 111, startPoint y: 104, endPoint x: 274, endPoint y: 143, distance: 167.3
click at [274, 144] on p "The Limited Time Performance Plan is built for your project or performance seas…" at bounding box center [190, 122] width 183 height 53
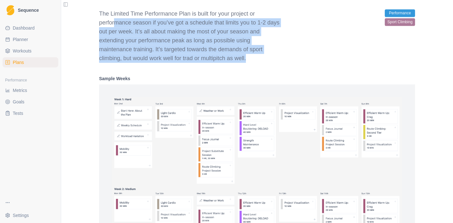
scroll to position [1056, 0]
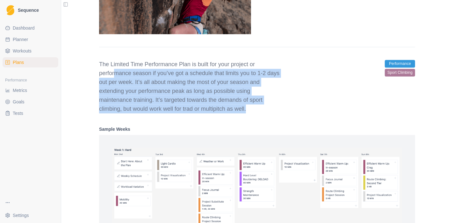
click at [283, 109] on div "The Limited Time Performance Plan is built for your project or performance seas…" at bounding box center [257, 86] width 316 height 53
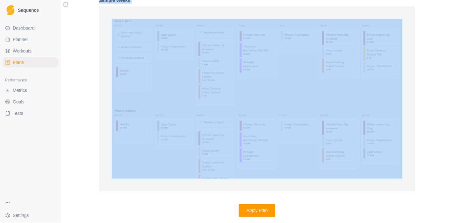
scroll to position [1175, 0]
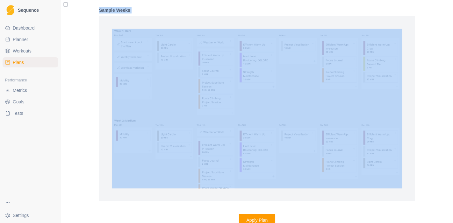
drag, startPoint x: 94, startPoint y: 62, endPoint x: 274, endPoint y: 146, distance: 199.0
click at [244, 216] on button "Apply Plan" at bounding box center [257, 220] width 37 height 13
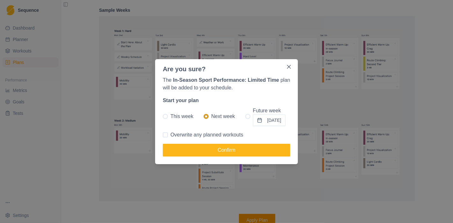
click at [202, 139] on div "The In-Season Sport Performance: Limited Time plan will be added to your schedu…" at bounding box center [226, 119] width 143 height 90
click at [199, 137] on span "Overwrite any planned workouts" at bounding box center [206, 135] width 73 height 8
click at [163, 135] on input "Overwrite any planned workouts" at bounding box center [162, 135] width 0 height 0
checkbox input "true"
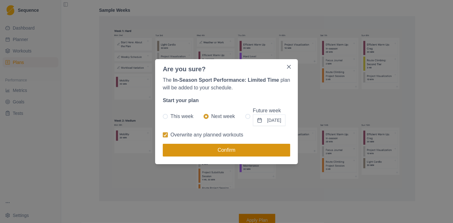
click at [184, 152] on button "Confirm" at bounding box center [226, 150] width 127 height 13
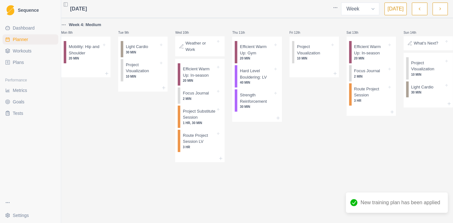
click at [426, 10] on button "button" at bounding box center [419, 9] width 15 height 13
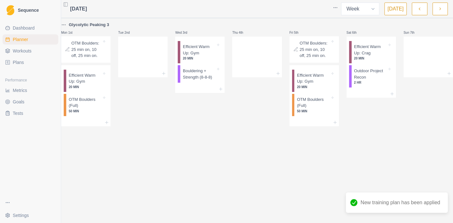
click at [426, 10] on button "button" at bounding box center [419, 9] width 15 height 13
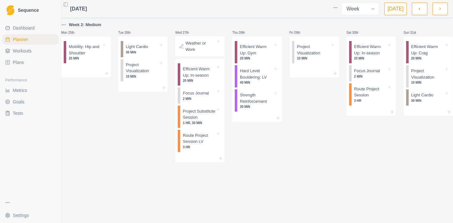
click at [425, 9] on button "button" at bounding box center [419, 9] width 15 height 13
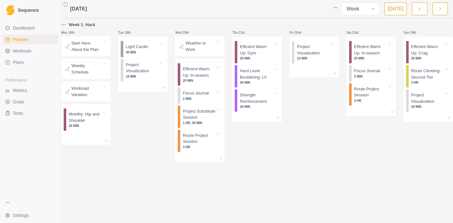
click at [99, 49] on p "Start Here: About the Plan" at bounding box center [86, 46] width 30 height 12
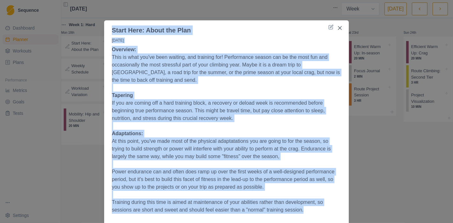
drag, startPoint x: 109, startPoint y: 32, endPoint x: 311, endPoint y: 213, distance: 271.3
click at [311, 213] on section "Start Here: About the Plan [DATE] Overview: This is what you've been waiting, a…" at bounding box center [226, 204] width 245 height 369
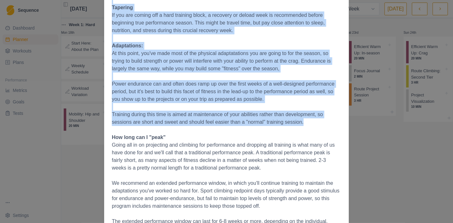
scroll to position [106, 0]
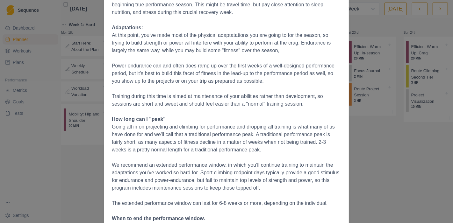
click at [202, 141] on p "Going all in on projecting and climbing for performance and dropping all traini…" at bounding box center [226, 138] width 229 height 31
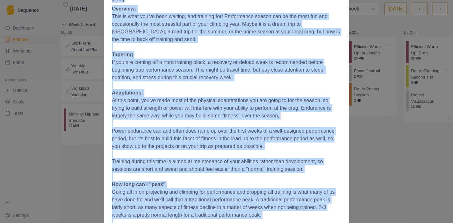
scroll to position [0, 0]
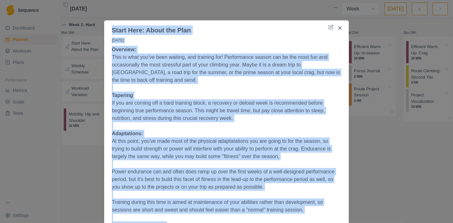
drag, startPoint x: 305, startPoint y: 181, endPoint x: 110, endPoint y: 31, distance: 246.0
click at [110, 31] on section "Start Here: About the Plan [DATE] Overview: This is what you've been waiting, a…" at bounding box center [226, 204] width 245 height 369
click at [340, 31] on button "Close" at bounding box center [340, 28] width 10 height 10
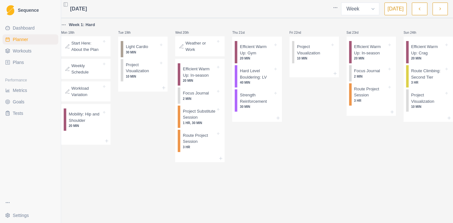
click at [88, 75] on p "Weekly Schedule" at bounding box center [86, 69] width 30 height 12
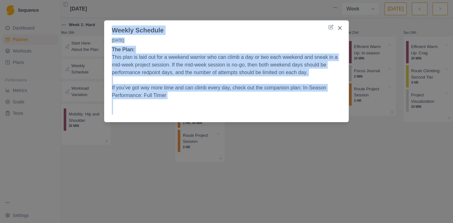
drag, startPoint x: 198, startPoint y: 110, endPoint x: 107, endPoint y: 27, distance: 123.3
click at [107, 27] on section "Weekly Schedule [DATE] The Plan: This plan is laid out for a weekend warrior wh…" at bounding box center [226, 71] width 245 height 102
click at [114, 196] on div "Weekly Schedule [DATE] The Plan: This plan is laid out for a weekend warrior wh…" at bounding box center [226, 111] width 453 height 223
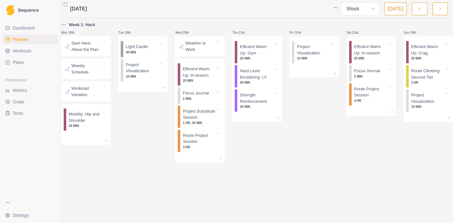
click at [89, 91] on p "Workload Variation" at bounding box center [86, 91] width 30 height 12
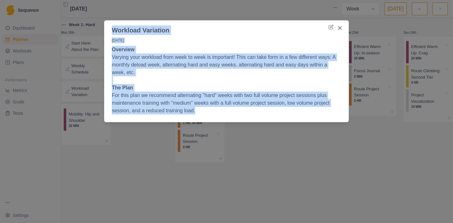
drag, startPoint x: 232, startPoint y: 113, endPoint x: 114, endPoint y: 30, distance: 144.5
click at [114, 30] on section "Workload Variation [DATE] Overview Varying your workload from week to week is i…" at bounding box center [226, 71] width 245 height 102
click at [338, 31] on button "Close" at bounding box center [340, 28] width 10 height 10
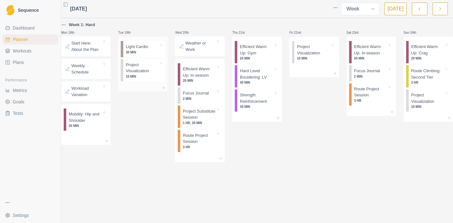
click at [146, 77] on p "10 MIN" at bounding box center [142, 76] width 33 height 5
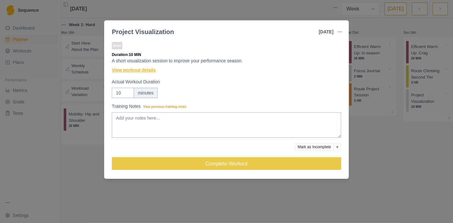
click at [140, 71] on link "View workout details" at bounding box center [134, 70] width 44 height 7
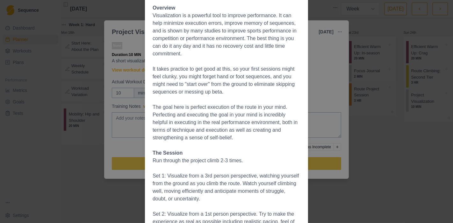
scroll to position [19, 0]
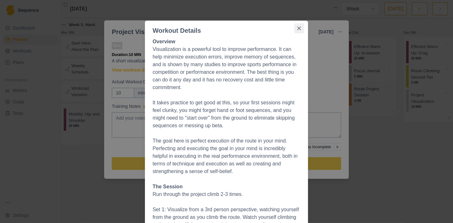
click at [294, 28] on button "Close" at bounding box center [299, 28] width 10 height 10
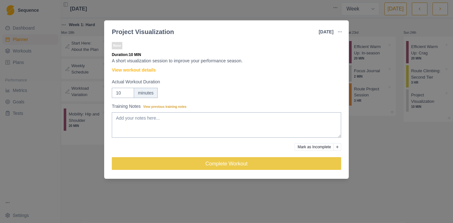
click at [401, 147] on div "Project Visualization [DATE] Link To Goal View Workout Metrics Edit Original Wo…" at bounding box center [226, 111] width 453 height 223
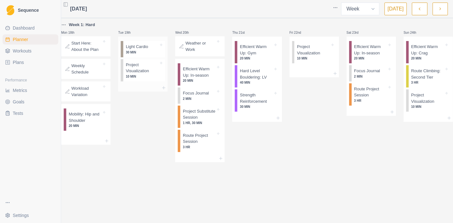
click at [139, 76] on p "10 MIN" at bounding box center [142, 76] width 33 height 5
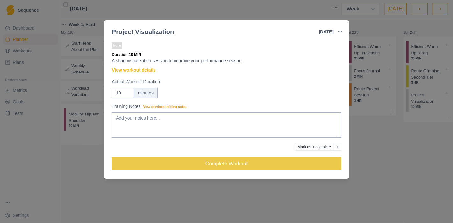
click at [140, 74] on div "None Duration: 10 MIN A short visualization session to improve your performance…" at bounding box center [226, 109] width 229 height 136
click at [140, 73] on link "View workout details" at bounding box center [134, 70] width 44 height 7
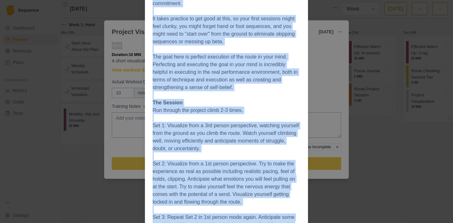
scroll to position [125, 0]
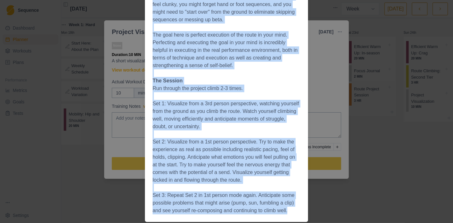
drag, startPoint x: 156, startPoint y: 47, endPoint x: 292, endPoint y: 212, distance: 214.3
click at [292, 212] on section "Workout Details Overview Visualization is a powerful tool to improve performanc…" at bounding box center [226, 69] width 163 height 308
click at [319, 176] on div "Workout Details Overview Visualization is a powerful tool to improve performanc…" at bounding box center [226, 111] width 453 height 223
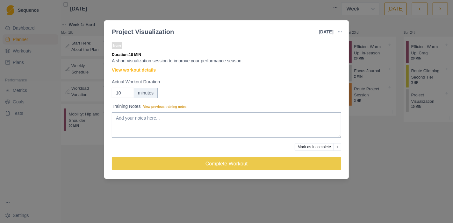
click at [410, 183] on div "Project Visualization [DATE] Link To Goal View Workout Metrics Edit Original Wo…" at bounding box center [226, 111] width 453 height 223
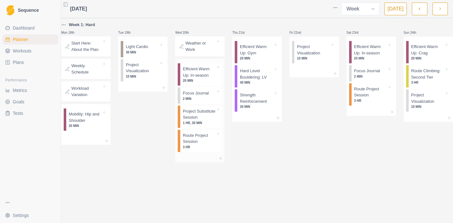
click at [202, 125] on p "1 HR, 30 MIN" at bounding box center [199, 123] width 33 height 5
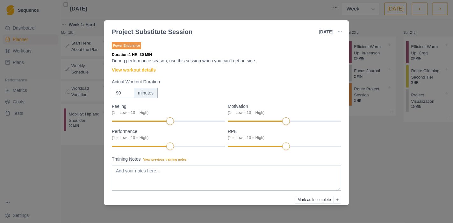
click at [152, 74] on div "Power Endurance Duration: 1 HR, 30 MIN During performance season, use this sess…" at bounding box center [226, 135] width 229 height 189
click at [151, 69] on link "View workout details" at bounding box center [134, 70] width 44 height 7
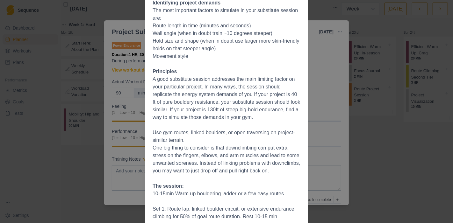
scroll to position [106, 0]
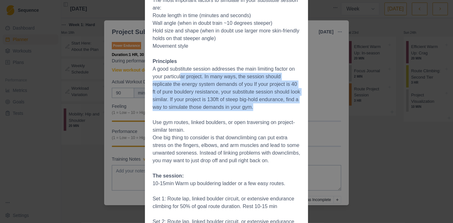
drag, startPoint x: 179, startPoint y: 78, endPoint x: 266, endPoint y: 107, distance: 91.9
click at [266, 107] on p "A good substitute session addresses the main limiting factor on your particular…" at bounding box center [227, 88] width 148 height 46
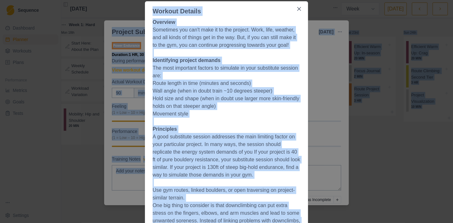
scroll to position [0, 0]
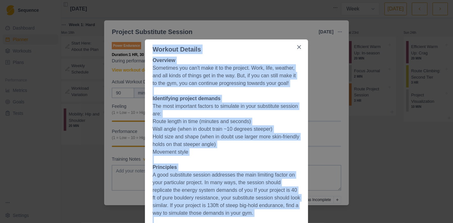
drag, startPoint x: 284, startPoint y: 175, endPoint x: 154, endPoint y: 46, distance: 183.5
click at [325, 107] on div "Workout Details Overview Sometimes you can't make it to the project. Work, life…" at bounding box center [226, 111] width 453 height 223
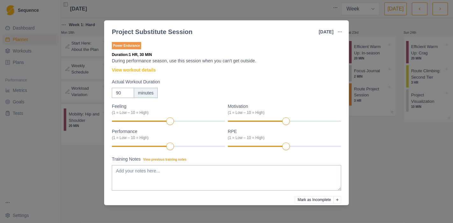
click at [404, 144] on div "Project Substitute Session [DATE] Link To Goal View Workout Metrics Edit Origin…" at bounding box center [226, 111] width 453 height 223
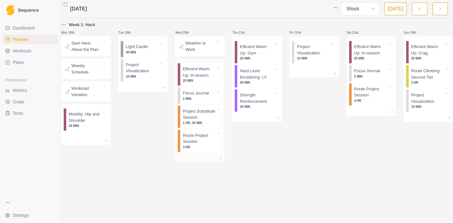
click at [215, 75] on p "Efficient Warm Up: In-season" at bounding box center [199, 72] width 33 height 12
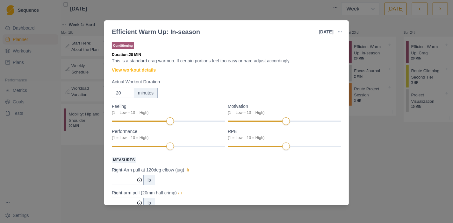
click at [144, 68] on link "View workout details" at bounding box center [134, 70] width 44 height 7
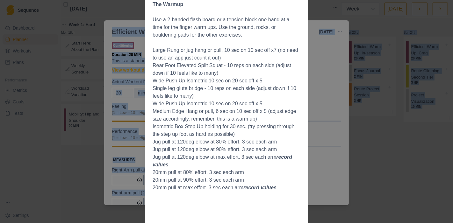
scroll to position [295, 0]
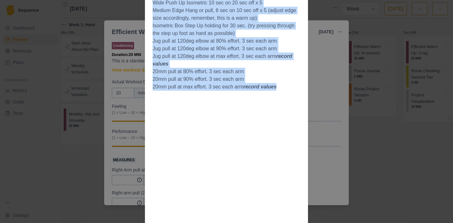
drag, startPoint x: 149, startPoint y: 49, endPoint x: 275, endPoint y: 87, distance: 130.9
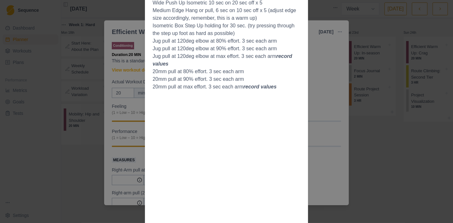
click at [388, 163] on div "Workout Details Overview: This is a standard crag warmup with some high intensi…" at bounding box center [226, 111] width 453 height 223
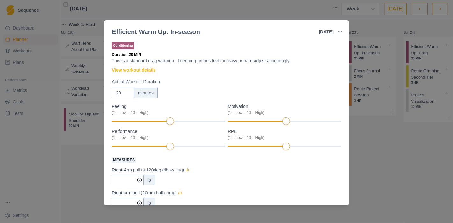
click at [373, 165] on div "Efficient Warm Up: In-season [DATE] Link To Goal View Workout Metrics Edit Orig…" at bounding box center [226, 111] width 453 height 223
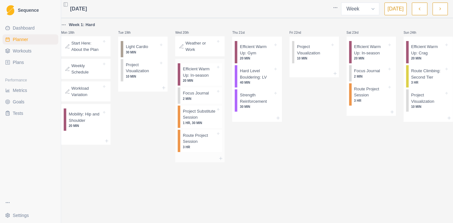
click at [206, 145] on p "Route Project Session" at bounding box center [199, 138] width 33 height 12
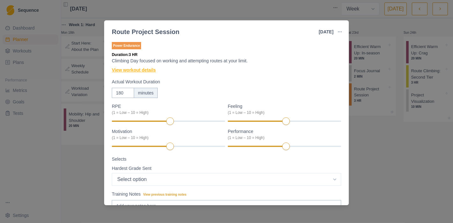
click at [152, 69] on link "View workout details" at bounding box center [134, 70] width 44 height 7
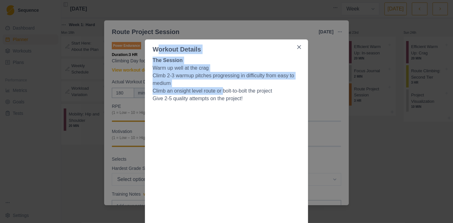
drag, startPoint x: 153, startPoint y: 42, endPoint x: 219, endPoint y: 87, distance: 80.5
click at [219, 87] on li "Climb an onsight level route or bolt-to-bolt the project" at bounding box center [227, 91] width 148 height 8
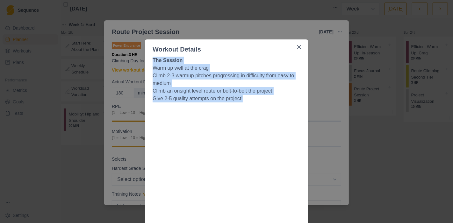
drag, startPoint x: 148, startPoint y: 55, endPoint x: 264, endPoint y: 96, distance: 122.5
click at [296, 44] on button "Close" at bounding box center [299, 47] width 10 height 10
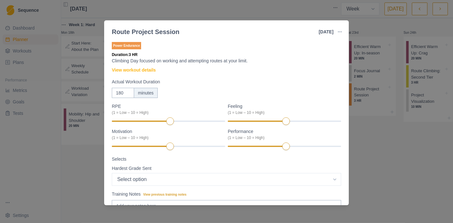
click at [388, 152] on div "Route Project Session [DATE] Link To Goal View Workout Metrics Edit Original Wo…" at bounding box center [226, 111] width 453 height 223
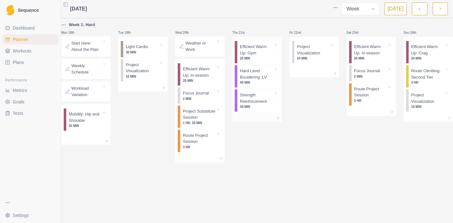
click at [257, 54] on p "Efficient Warm Up: Gym" at bounding box center [256, 50] width 33 height 12
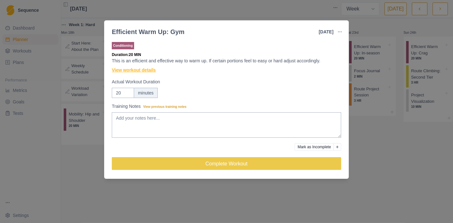
click at [146, 71] on link "View workout details" at bounding box center [134, 70] width 44 height 7
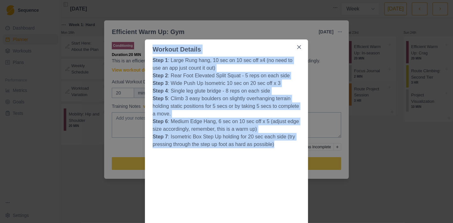
drag, startPoint x: 272, startPoint y: 146, endPoint x: 142, endPoint y: 47, distance: 162.9
click at [296, 50] on button "Close" at bounding box center [299, 47] width 10 height 10
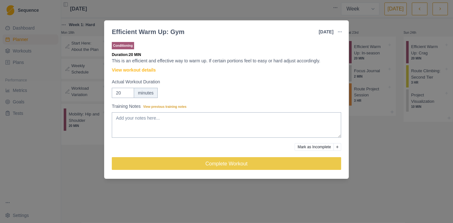
click at [398, 174] on div "Efficient Warm Up: Gym [DATE] Link To Goal View Workout Metrics Edit Original W…" at bounding box center [226, 111] width 453 height 223
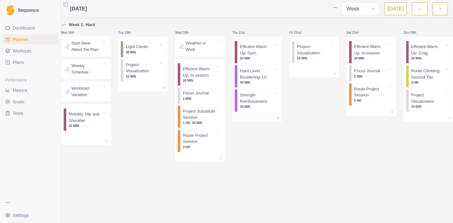
click at [253, 82] on p "40 MIN" at bounding box center [256, 82] width 33 height 5
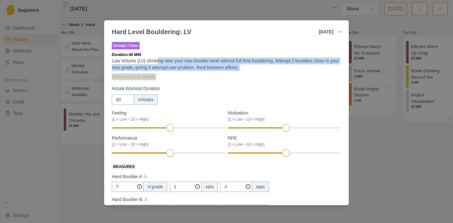
drag, startPoint x: 272, startPoint y: 70, endPoint x: 158, endPoint y: 64, distance: 113.8
click at [158, 64] on div "Strength / Power Duration: 40 MIN Low Volume (LV) climbing near your max boulde…" at bounding box center [226, 167] width 229 height 253
click at [192, 65] on p "Low Volume (LV) climbing near your max boulder level without full limit boulder…" at bounding box center [226, 64] width 229 height 13
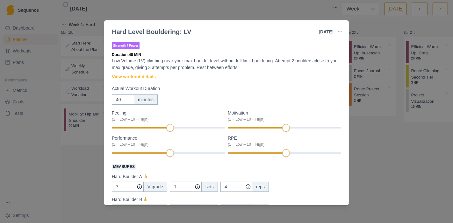
click at [258, 71] on div "Strength / Power Duration: 40 MIN Low Volume (LV) climbing near your max boulde…" at bounding box center [226, 167] width 229 height 253
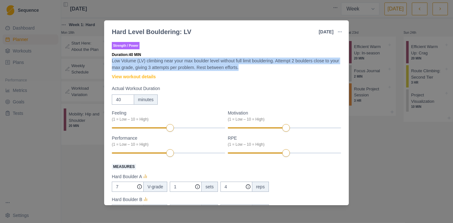
drag, startPoint x: 263, startPoint y: 69, endPoint x: 90, endPoint y: 61, distance: 173.4
click at [90, 61] on div "Hard Level Bouldering: LV [DATE] Link To Goal View Workout Metrics Edit Origina…" at bounding box center [226, 111] width 453 height 223
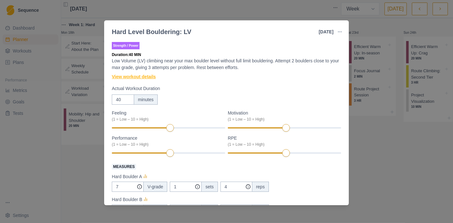
click at [134, 78] on link "View workout details" at bounding box center [134, 77] width 44 height 7
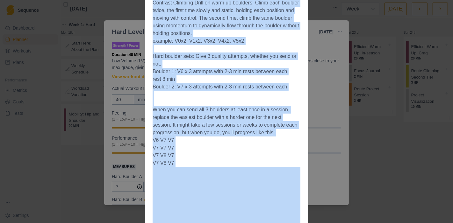
scroll to position [260, 0]
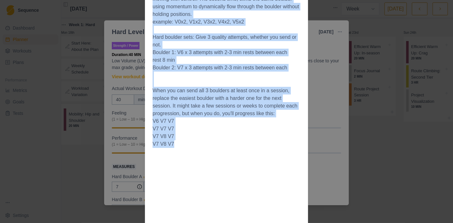
drag, startPoint x: 152, startPoint y: 50, endPoint x: 282, endPoint y: 144, distance: 160.3
click at [282, 144] on section "Workout Details This is a half-volume DELOAD version of the Hard Bouldering Day…" at bounding box center [226, 69] width 163 height 580
click at [349, 142] on div "Workout Details This is a half-volume DELOAD version of the Hard Bouldering Day…" at bounding box center [226, 111] width 453 height 223
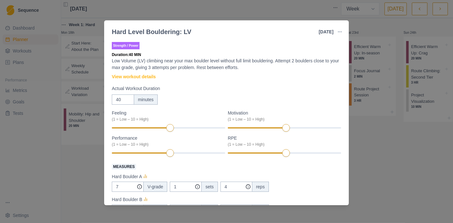
click at [387, 152] on div "Hard Level Bouldering: LV [DATE] Link To Goal View Workout Metrics Edit Origina…" at bounding box center [226, 111] width 453 height 223
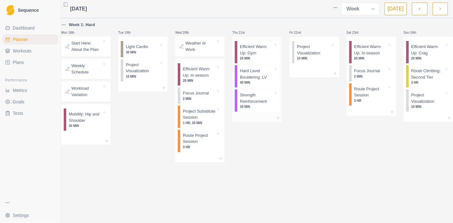
click at [259, 104] on p "Strength Reinforcement" at bounding box center [256, 98] width 33 height 12
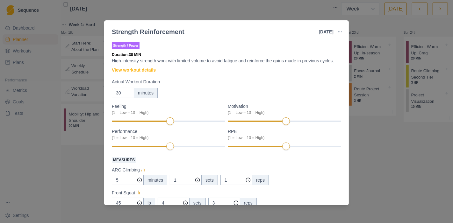
click at [143, 69] on link "View workout details" at bounding box center [134, 70] width 44 height 7
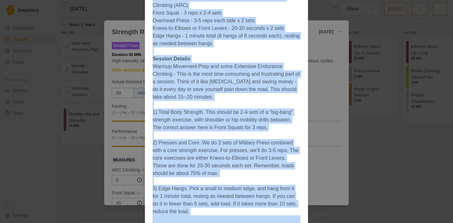
scroll to position [168, 0]
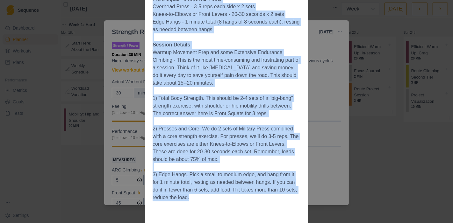
drag, startPoint x: 149, startPoint y: 46, endPoint x: 308, endPoint y: 200, distance: 220.9
click at [308, 200] on div "Workout Details Overview In-season, we like to use what’s called a “program min…" at bounding box center [226, 111] width 453 height 223
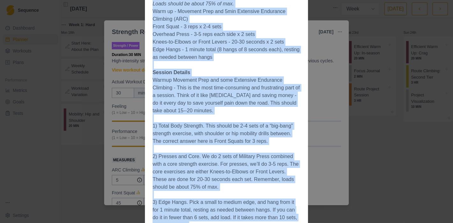
scroll to position [212, 0]
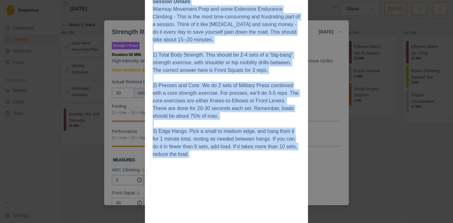
click at [346, 153] on div "Workout Details Overview In-season, we like to use what’s called a “program min…" at bounding box center [226, 111] width 453 height 223
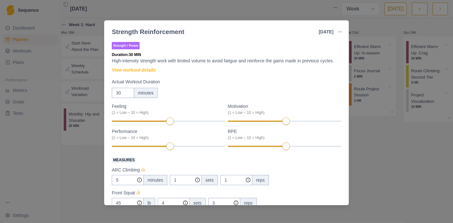
click at [383, 154] on div "Strength Reinforcement [DATE] Link To Goal View Workout Metrics Edit Original W…" at bounding box center [226, 111] width 453 height 223
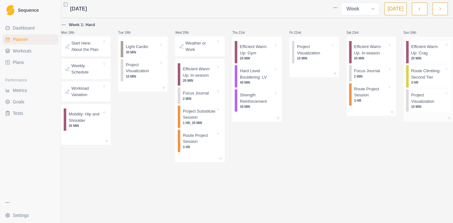
click at [426, 79] on p "Route Climbing: Second Tier" at bounding box center [427, 74] width 33 height 12
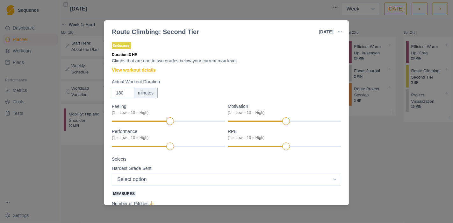
click at [399, 155] on div "Route Climbing: Second Tier [DATE] Link To Goal View Workout Metrics Edit Origi…" at bounding box center [226, 111] width 453 height 223
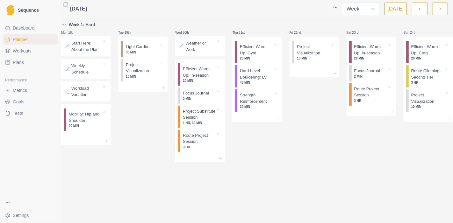
click at [440, 12] on button "button" at bounding box center [439, 9] width 15 height 13
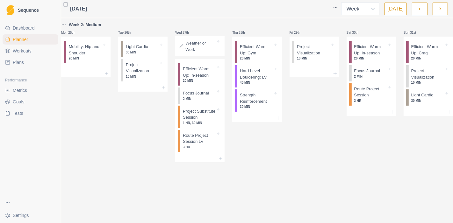
click at [421, 12] on button "button" at bounding box center [419, 9] width 15 height 13
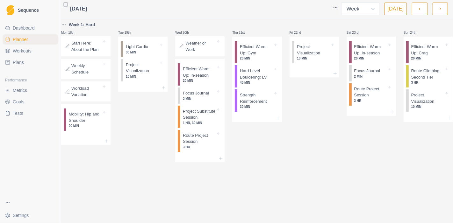
click at [445, 13] on button "button" at bounding box center [439, 9] width 15 height 13
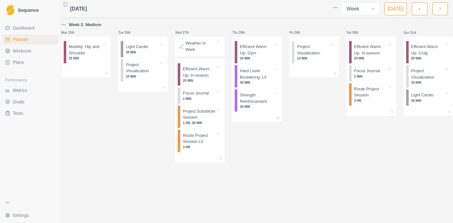
click at [441, 12] on button "button" at bounding box center [439, 9] width 15 height 13
click at [441, 8] on icon "button" at bounding box center [440, 9] width 4 height 6
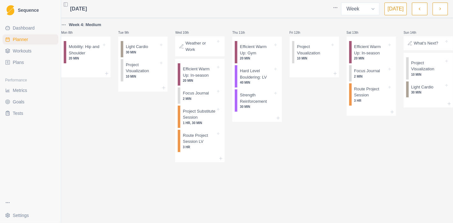
click at [20, 63] on span "Plans" at bounding box center [18, 62] width 11 height 6
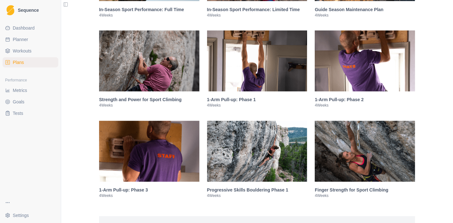
scroll to position [814, 0]
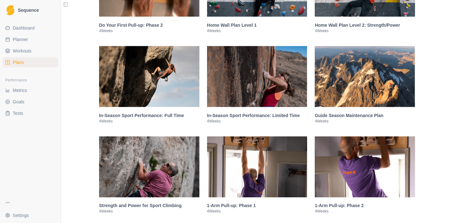
click at [145, 90] on img at bounding box center [149, 76] width 100 height 61
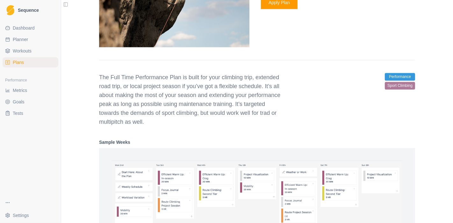
scroll to position [1056, 0]
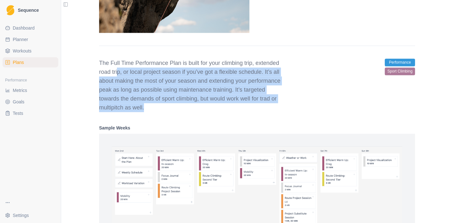
drag, startPoint x: 122, startPoint y: 70, endPoint x: 313, endPoint y: 112, distance: 195.5
click at [313, 112] on div "In-Season Sport Performance: Full Time 4 Weeks Apply Plan The Full Time Perform…" at bounding box center [257, 136] width 316 height 484
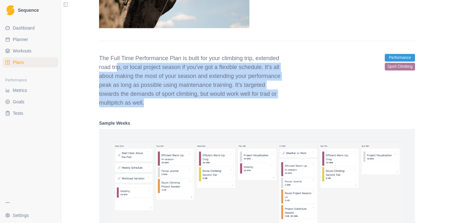
scroll to position [985, 0]
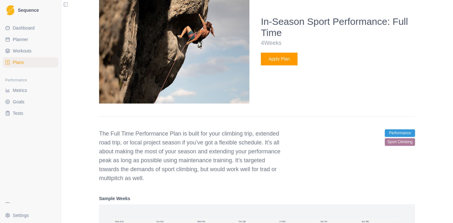
click at [164, 128] on div "In-Season Sport Performance: Full Time 4 Weeks Apply Plan The Full Time Perform…" at bounding box center [257, 207] width 316 height 484
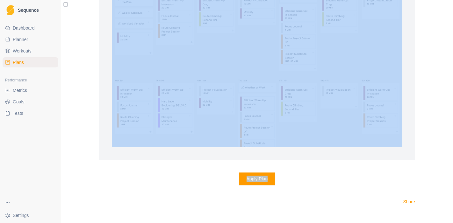
scroll to position [1218, 0]
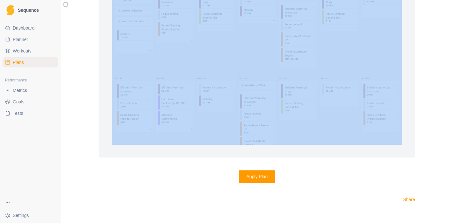
drag, startPoint x: 96, startPoint y: 132, endPoint x: 325, endPoint y: 141, distance: 229.2
click at [250, 182] on button "Apply Plan" at bounding box center [257, 176] width 37 height 13
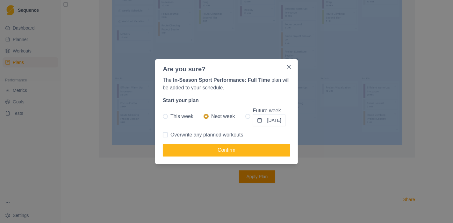
click at [203, 137] on span "Overwrite any planned workouts" at bounding box center [206, 135] width 73 height 8
click at [163, 135] on input "Overwrite any planned workouts" at bounding box center [162, 135] width 0 height 0
checkbox input "true"
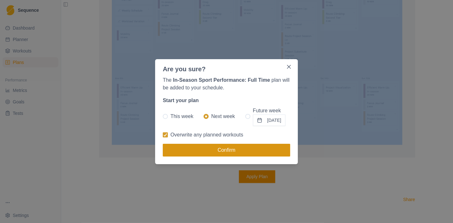
click at [219, 151] on button "Confirm" at bounding box center [226, 150] width 127 height 13
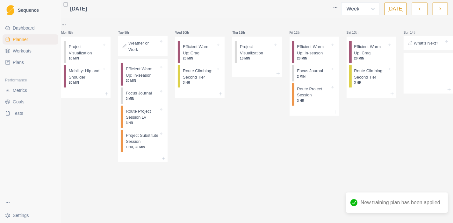
click at [415, 9] on button "button" at bounding box center [419, 9] width 15 height 13
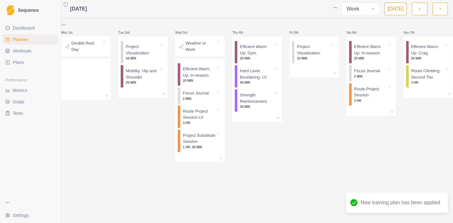
click at [417, 9] on button "button" at bounding box center [419, 9] width 15 height 13
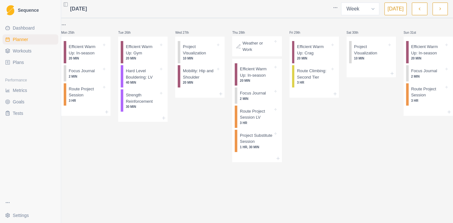
click at [420, 10] on icon "button" at bounding box center [419, 9] width 4 height 6
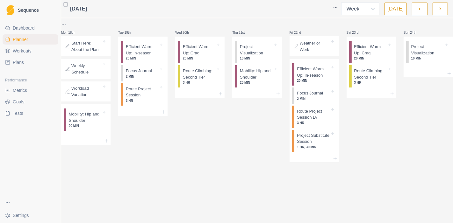
click at [100, 51] on p "Start Here: About the Plan" at bounding box center [86, 46] width 30 height 12
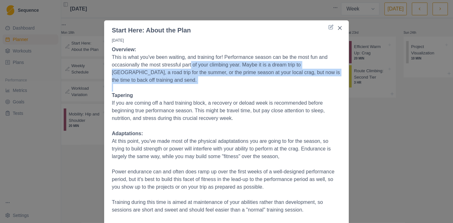
drag, startPoint x: 188, startPoint y: 66, endPoint x: 262, endPoint y: 85, distance: 76.5
click at [262, 85] on p "Overview: This is what you've been waiting, and training for! Performance seaso…" at bounding box center [226, 214] width 229 height 336
click at [248, 82] on p "This is what you've been waiting, and training for! Performance season can be t…" at bounding box center [226, 68] width 229 height 31
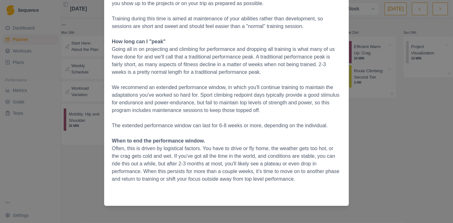
scroll to position [186, 0]
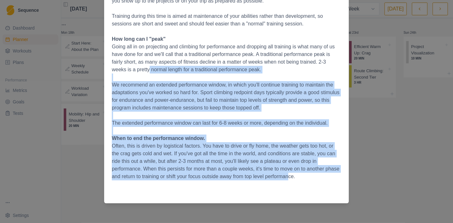
drag, startPoint x: 288, startPoint y: 179, endPoint x: 194, endPoint y: 132, distance: 105.1
click at [130, 72] on p "Overview: This is what you've been waiting, and training for! Performance seaso…" at bounding box center [226, 28] width 229 height 336
click at [273, 175] on p "Often, this is driven by logistical factors. You have to drive or fly home, the…" at bounding box center [226, 161] width 229 height 38
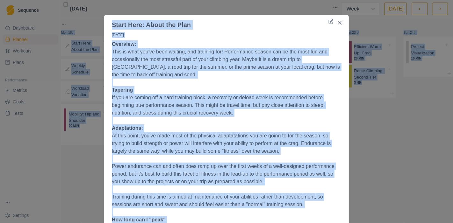
scroll to position [0, 0]
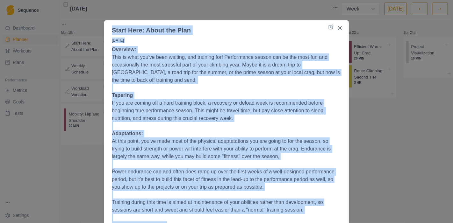
drag, startPoint x: 298, startPoint y: 181, endPoint x: 111, endPoint y: 27, distance: 242.6
click at [111, 27] on section "Start Here: About the Plan [DATE] Overview: This is what you've been waiting, a…" at bounding box center [226, 204] width 245 height 369
drag, startPoint x: 78, startPoint y: 155, endPoint x: 74, endPoint y: 148, distance: 8.6
click at [79, 155] on div "Start Here: About the Plan [DATE] Overview: This is what you've been waiting, a…" at bounding box center [226, 111] width 453 height 223
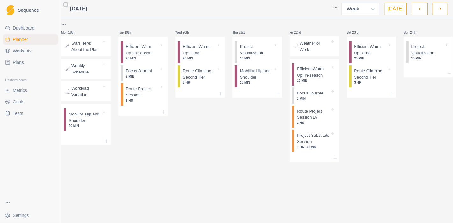
click at [97, 77] on div "Weekly Schedule" at bounding box center [85, 69] width 49 height 20
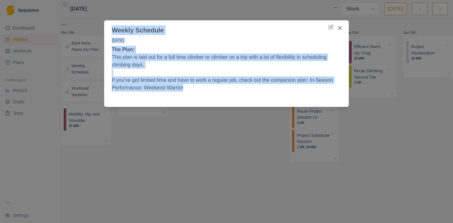
drag, startPoint x: 111, startPoint y: 29, endPoint x: 268, endPoint y: 91, distance: 168.5
click at [268, 91] on section "Weekly Schedule [DATE] The Plan: This plan is laid out for a full time climber …" at bounding box center [226, 63] width 245 height 87
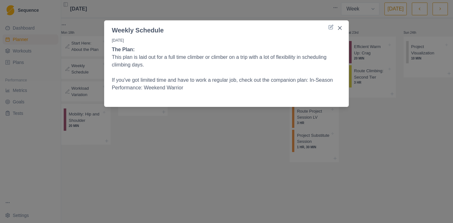
click at [149, 150] on div "Weekly Schedule [DATE] The Plan: This plan is laid out for a full time climber …" at bounding box center [226, 111] width 453 height 223
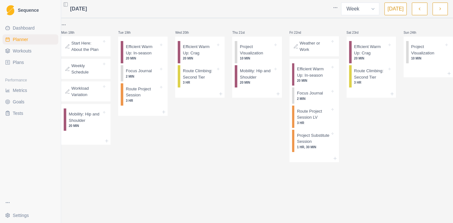
click at [92, 96] on p "Workload Variation" at bounding box center [86, 91] width 30 height 12
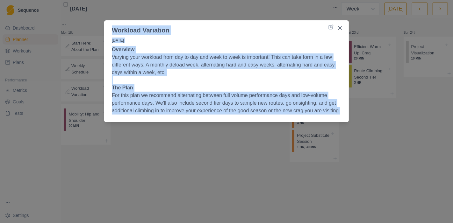
drag, startPoint x: 112, startPoint y: 27, endPoint x: 239, endPoint y: 119, distance: 157.3
click at [239, 119] on section "Workload Variation [DATE] Overview Varying your workload from day to day and we…" at bounding box center [226, 71] width 245 height 102
click at [224, 176] on div "Workload Variation [DATE] Overview Varying your workload from day to day and we…" at bounding box center [226, 111] width 453 height 223
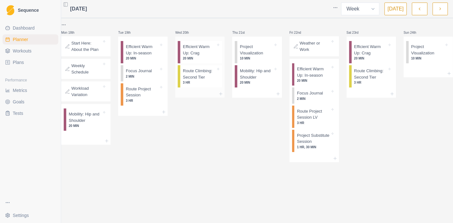
click at [205, 54] on p "Efficient Warm Up: Crag" at bounding box center [199, 50] width 33 height 12
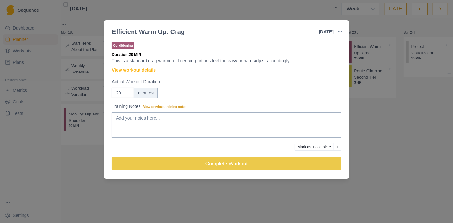
click at [152, 70] on link "View workout details" at bounding box center [134, 70] width 44 height 7
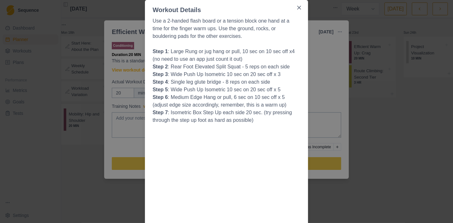
scroll to position [35, 0]
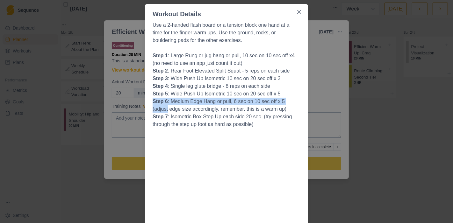
drag, startPoint x: 317, startPoint y: 97, endPoint x: 315, endPoint y: 99, distance: 3.8
click at [315, 99] on div "Workout Details Use a 2-handed flash board or a tension block one hand at a tim…" at bounding box center [226, 111] width 453 height 223
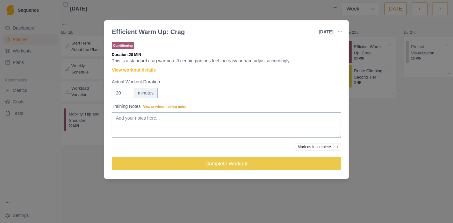
click at [367, 89] on div "Efficient Warm Up: Crag [DATE] Link To Goal View Workout Metrics Edit Original …" at bounding box center [226, 111] width 453 height 223
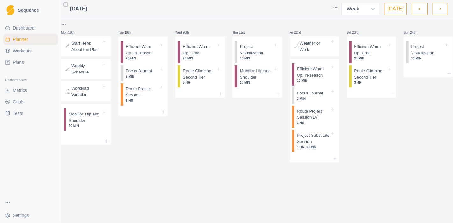
click at [438, 10] on icon "button" at bounding box center [440, 9] width 4 height 6
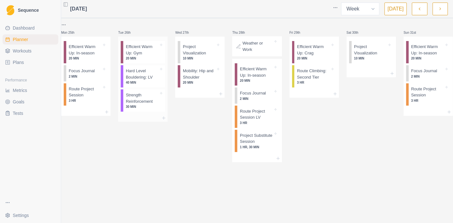
click at [158, 83] on p "40 MIN" at bounding box center [142, 82] width 33 height 5
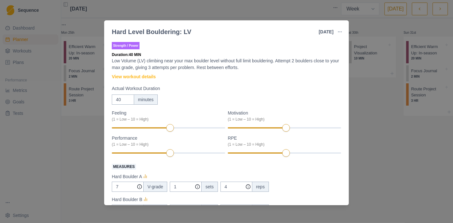
click at [407, 159] on div "Hard Level Bouldering: LV [DATE] Link To Goal View Workout Metrics Edit Origina…" at bounding box center [226, 111] width 453 height 223
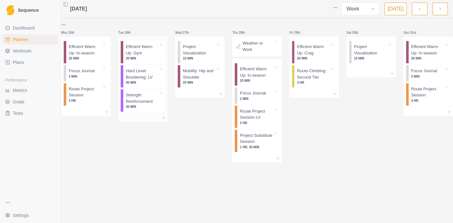
click at [146, 109] on p "30 MIN" at bounding box center [142, 106] width 33 height 5
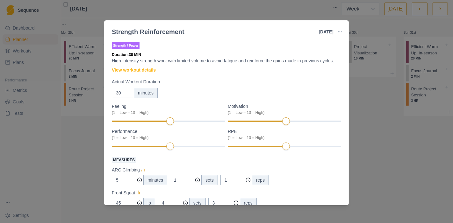
click at [143, 69] on link "View workout details" at bounding box center [134, 70] width 44 height 7
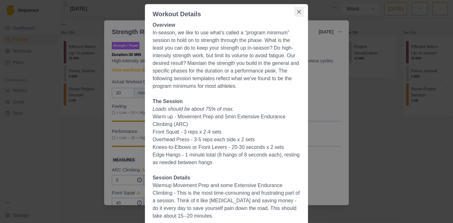
click at [298, 13] on icon "Close" at bounding box center [299, 12] width 4 height 4
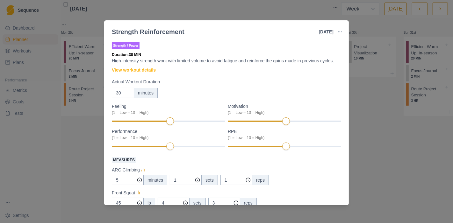
click at [373, 144] on div "Strength Reinforcement [DATE] Link To Goal View Workout Metrics Edit Original W…" at bounding box center [226, 111] width 453 height 223
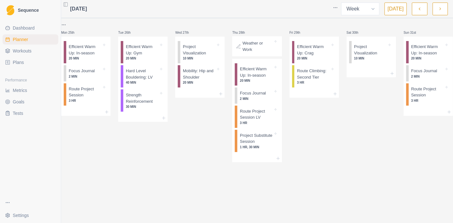
click at [422, 10] on icon "button" at bounding box center [419, 9] width 4 height 6
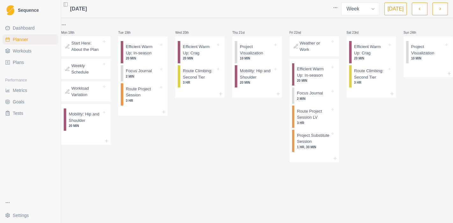
click at [435, 9] on button "button" at bounding box center [439, 9] width 15 height 13
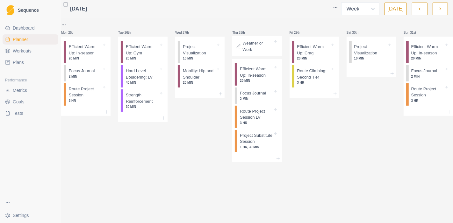
click at [447, 12] on button "button" at bounding box center [439, 9] width 15 height 13
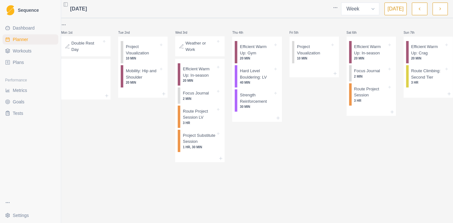
click at [439, 10] on icon "button" at bounding box center [440, 9] width 4 height 6
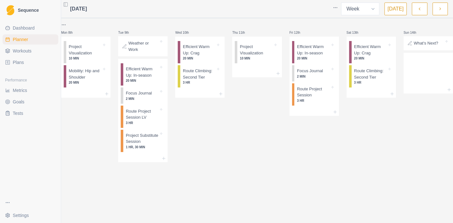
click at [418, 9] on icon "button" at bounding box center [419, 9] width 4 height 6
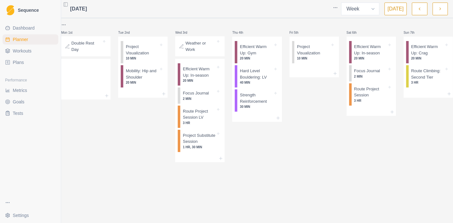
click at [418, 9] on icon "button" at bounding box center [419, 9] width 4 height 6
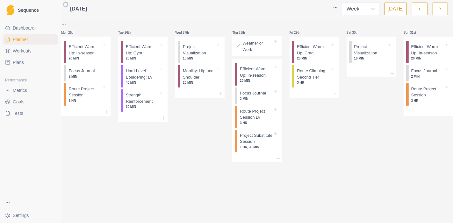
click at [418, 9] on icon "button" at bounding box center [419, 9] width 4 height 6
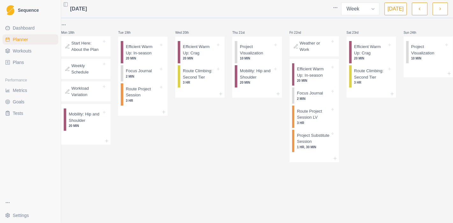
click at [321, 49] on p "Weather or Work" at bounding box center [315, 46] width 30 height 12
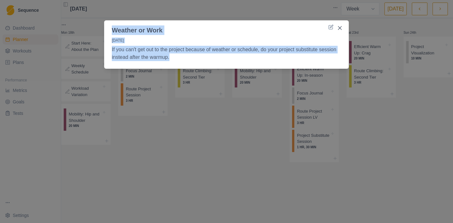
drag, startPoint x: 188, startPoint y: 59, endPoint x: 101, endPoint y: 24, distance: 93.5
click at [101, 24] on div "Weather or Work [DATE] If you can't get out to the project because of weather o…" at bounding box center [226, 111] width 453 height 223
click at [339, 25] on button "Close" at bounding box center [340, 28] width 10 height 10
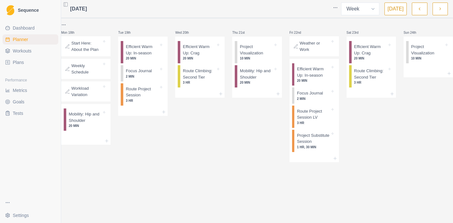
click at [441, 9] on icon "button" at bounding box center [440, 9] width 4 height 6
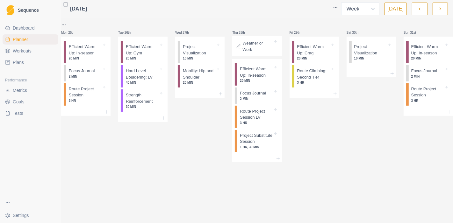
click at [446, 8] on button "button" at bounding box center [439, 9] width 15 height 13
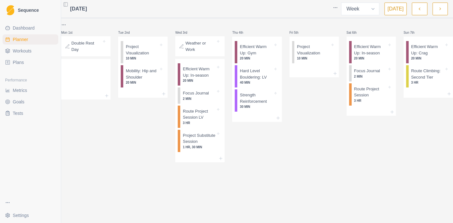
click at [103, 54] on div "Double Rest Day" at bounding box center [86, 46] width 44 height 15
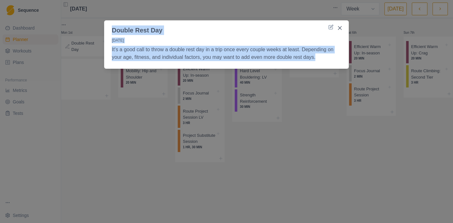
drag, startPoint x: 323, startPoint y: 63, endPoint x: 113, endPoint y: 31, distance: 212.9
click at [113, 31] on section "Double Rest Day [DATE] It's a good call to throw a double rest day in a trip on…" at bounding box center [226, 44] width 245 height 48
click at [340, 27] on icon "Close" at bounding box center [340, 28] width 4 height 4
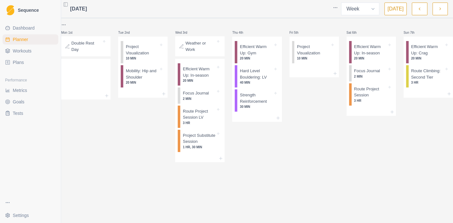
click at [421, 12] on button "button" at bounding box center [419, 9] width 15 height 13
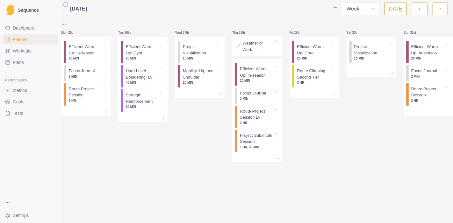
click at [436, 10] on button "button" at bounding box center [439, 9] width 15 height 13
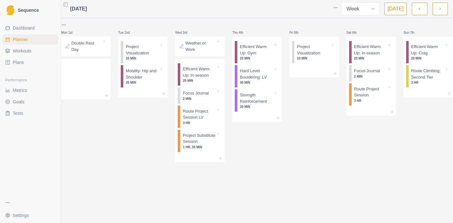
click at [438, 9] on icon "button" at bounding box center [440, 9] width 4 height 6
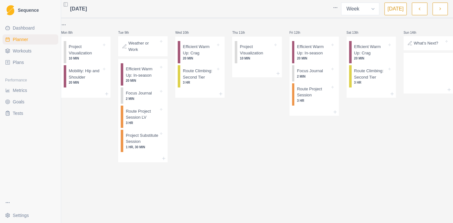
click at [427, 45] on p "What's Next?" at bounding box center [426, 43] width 25 height 6
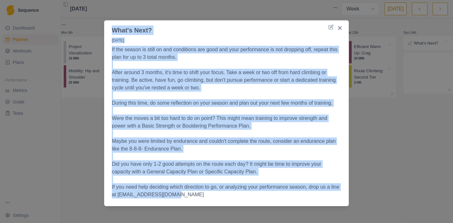
drag, startPoint x: 113, startPoint y: 27, endPoint x: 340, endPoint y: 205, distance: 288.1
click at [340, 205] on section "What's Next? [DATE] If the season is still on and conditions are good and your …" at bounding box center [226, 113] width 245 height 186
